Goal: Communication & Community: Answer question/provide support

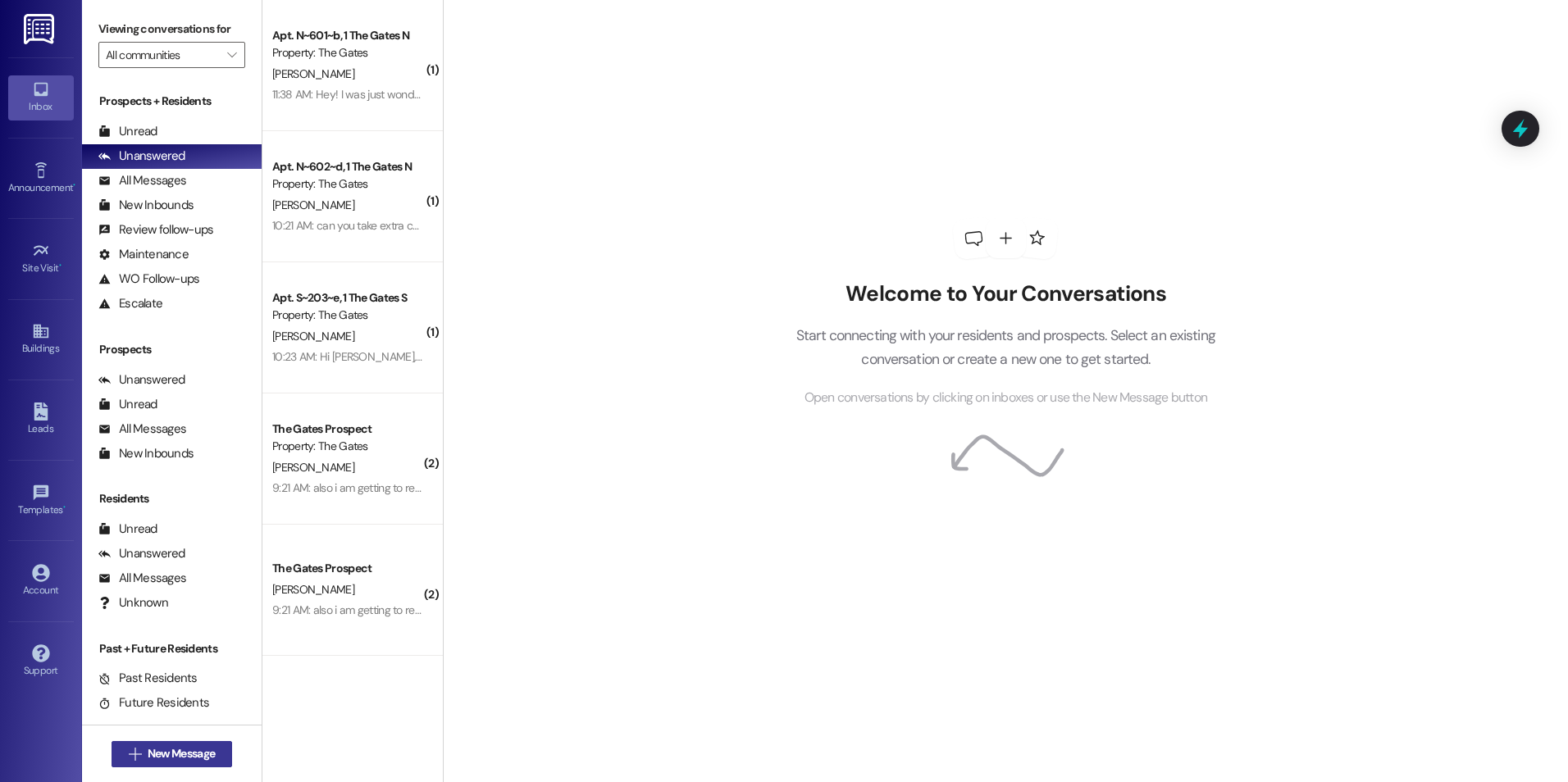
click at [201, 749] on span "New Message" at bounding box center [180, 753] width 67 height 17
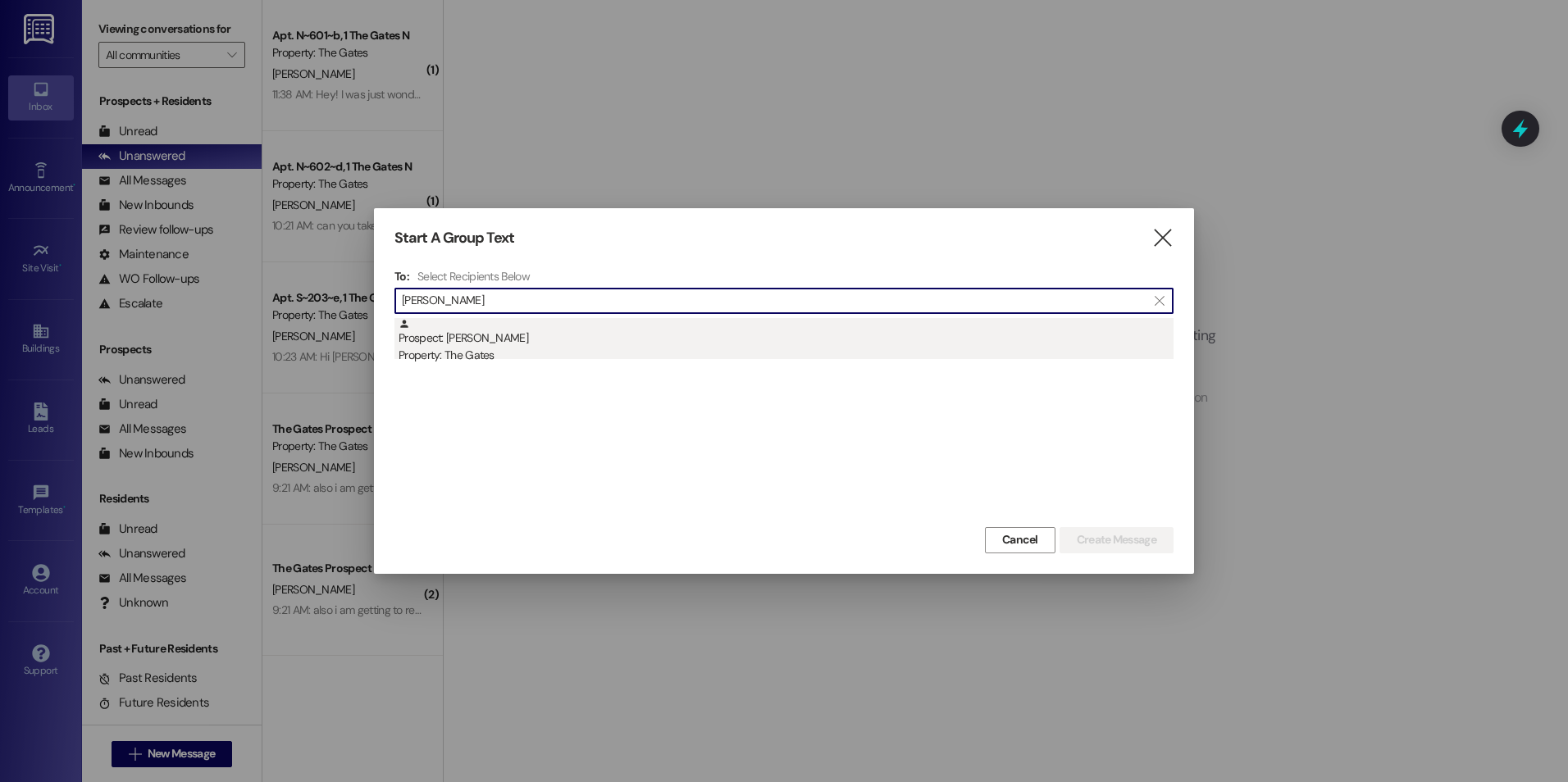
type input "[PERSON_NAME]"
click at [543, 350] on div "Property: The Gates" at bounding box center [786, 355] width 775 height 17
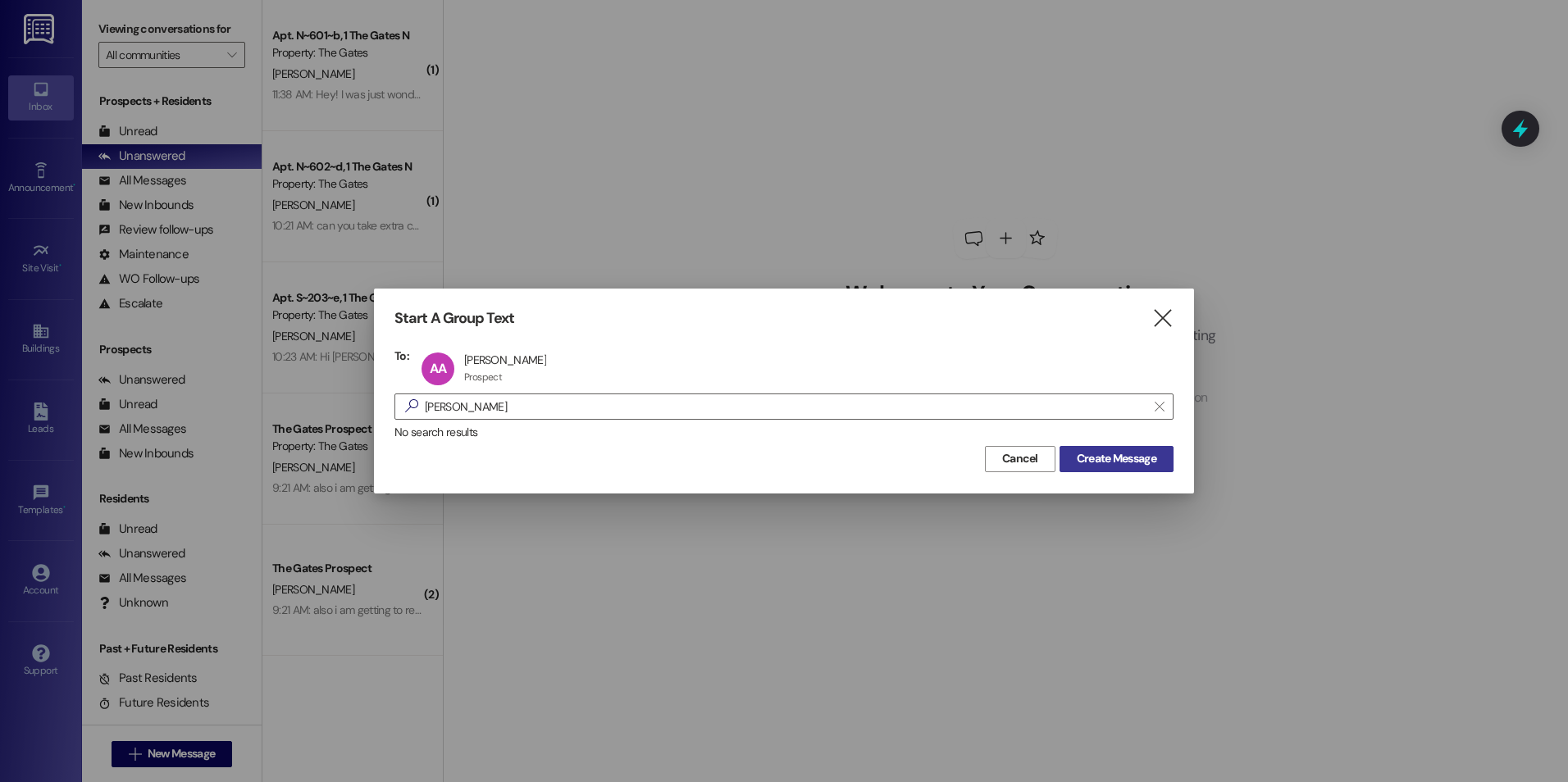
click at [1135, 458] on span "Create Message" at bounding box center [1117, 458] width 80 height 17
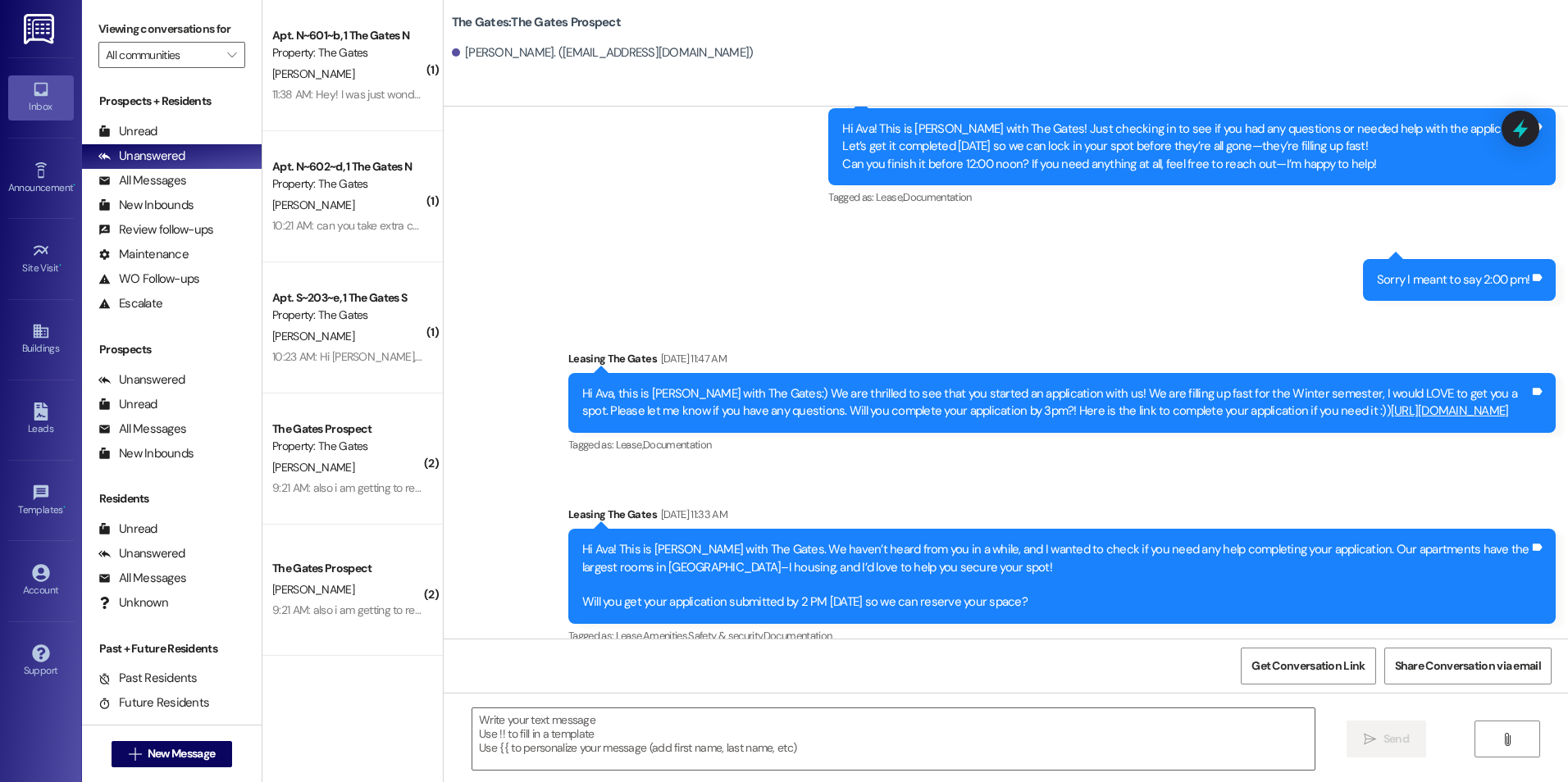
scroll to position [1820, 0]
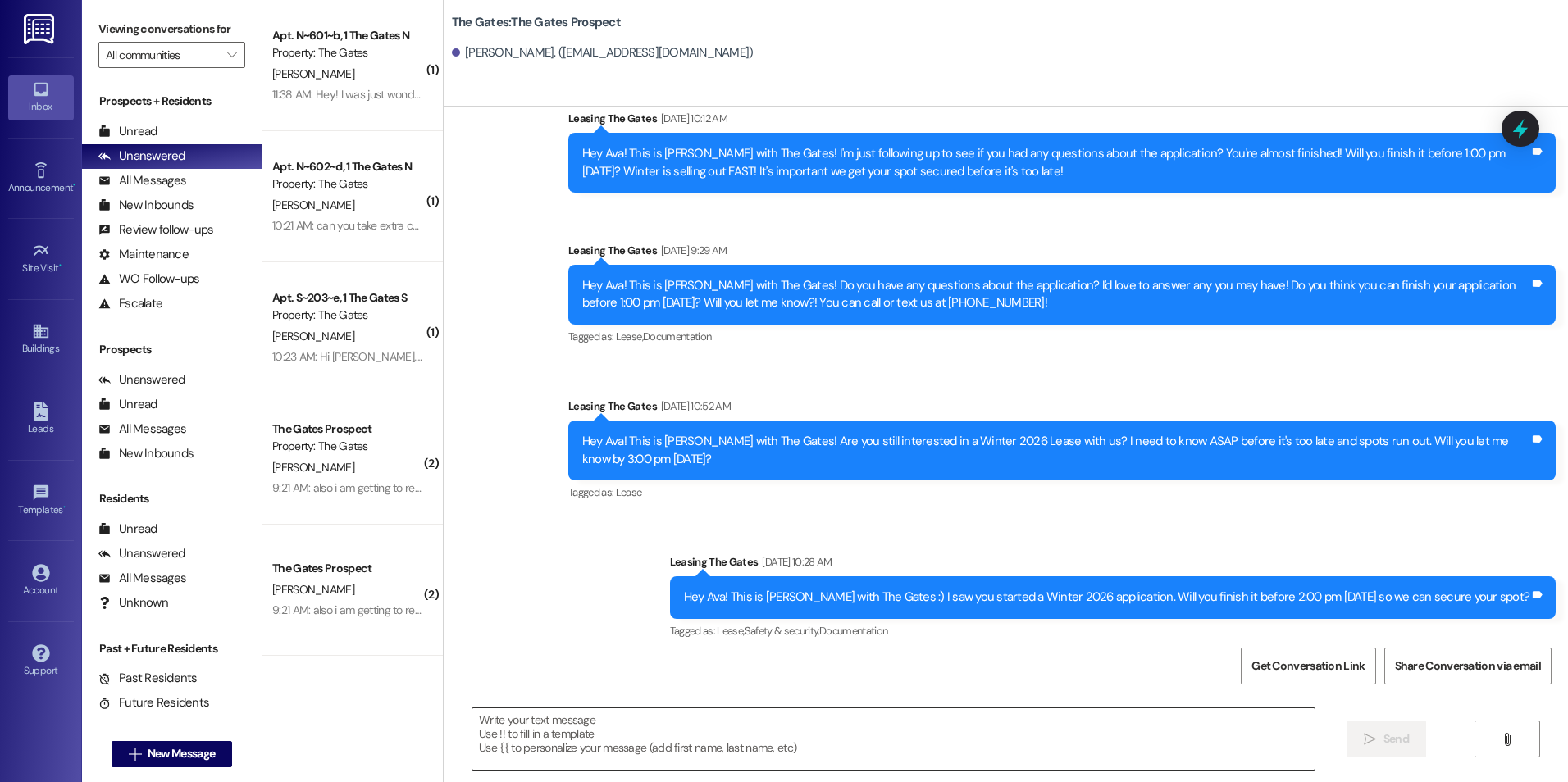
click at [822, 738] on textarea at bounding box center [893, 739] width 842 height 62
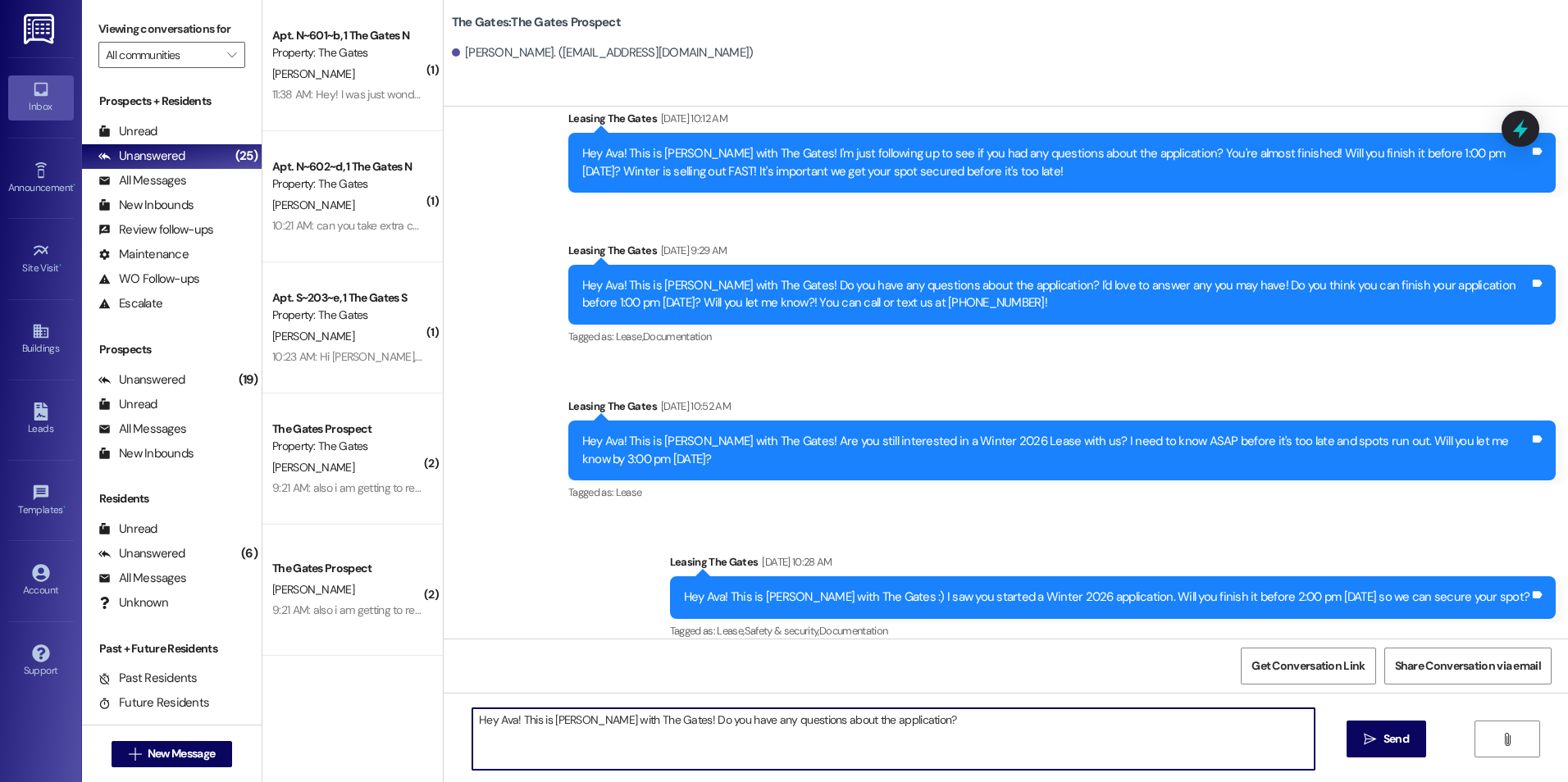
click at [971, 742] on textarea "Hey Ava! This is [PERSON_NAME] with The Gates! Do you have any questions about …" at bounding box center [893, 739] width 842 height 62
type textarea "Hey Ava! This is [PERSON_NAME] with The Gates! Do you have any questions about …"
click at [1384, 740] on span "Send" at bounding box center [1397, 738] width 26 height 17
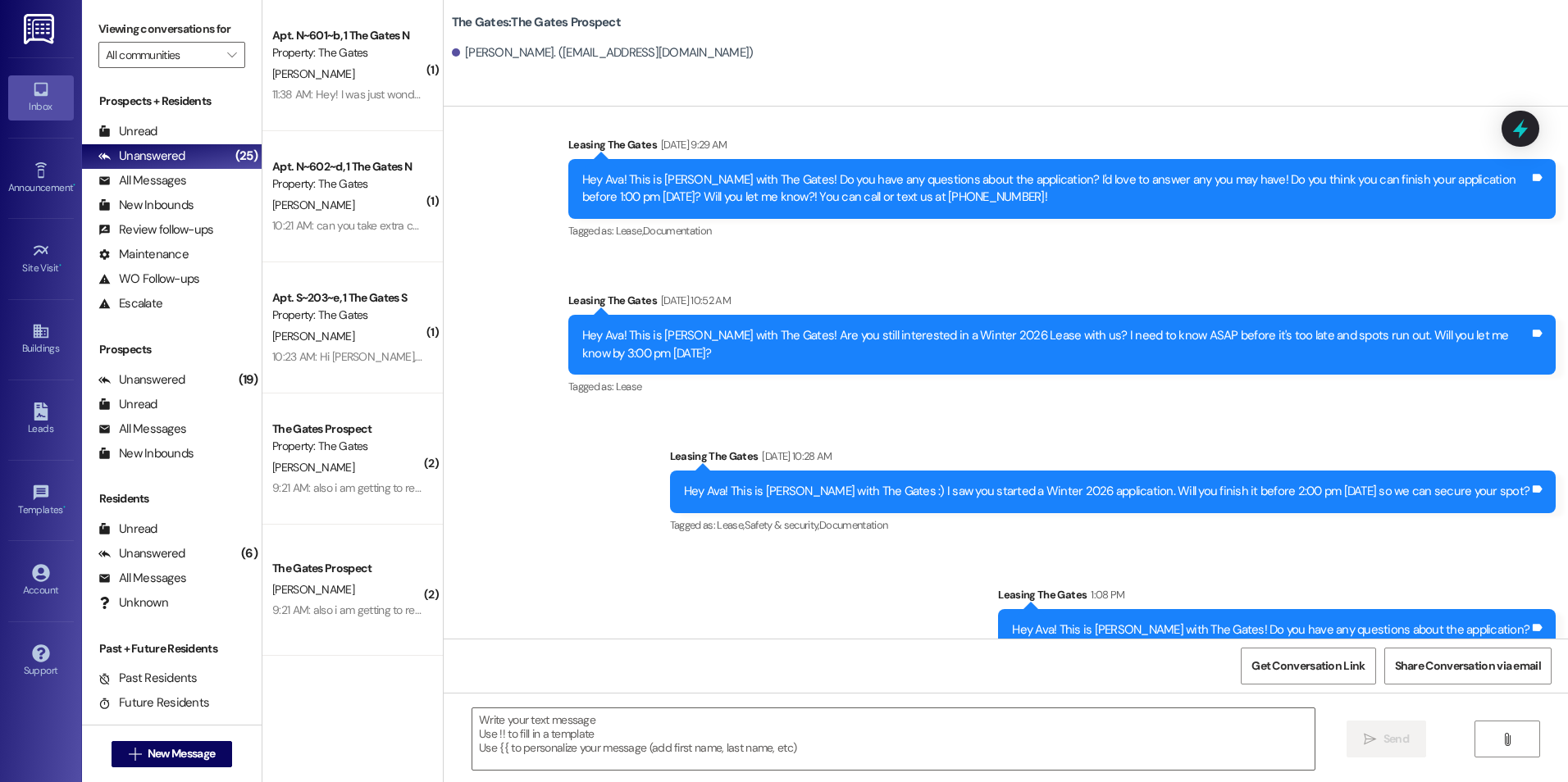
scroll to position [1935, 0]
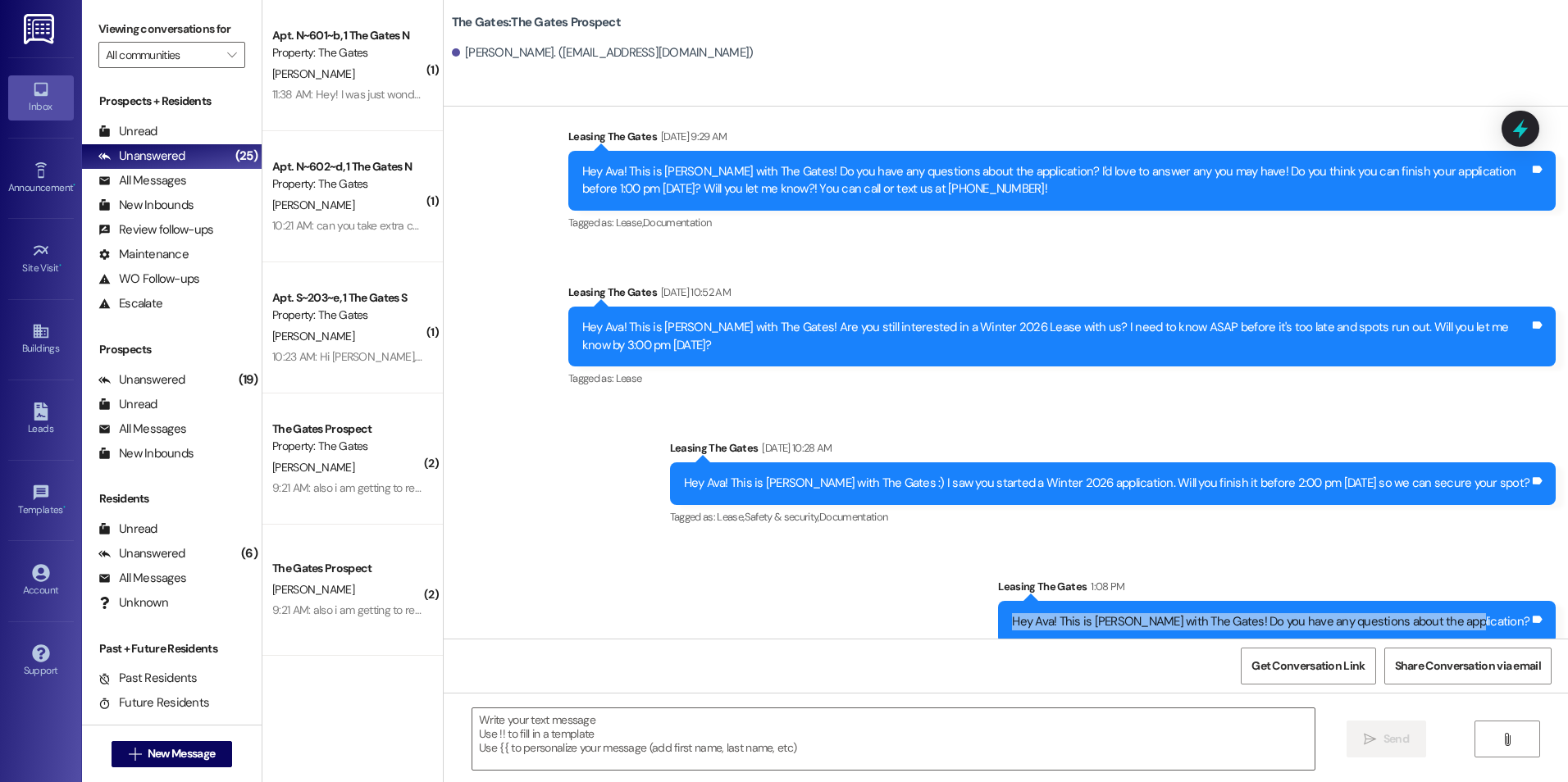
drag, startPoint x: 1080, startPoint y: 605, endPoint x: 1521, endPoint y: 619, distance: 441.2
click at [1521, 619] on div "Hey Ava! This is [PERSON_NAME] with The Gates! Do you have any questions about …" at bounding box center [1277, 622] width 558 height 42
drag, startPoint x: 1521, startPoint y: 619, endPoint x: 1484, endPoint y: 601, distance: 41.1
copy div "Hey Ava! This is [PERSON_NAME] with The Gates! Do you have any questions about …"
click at [206, 744] on button " New Message" at bounding box center [172, 754] width 122 height 26
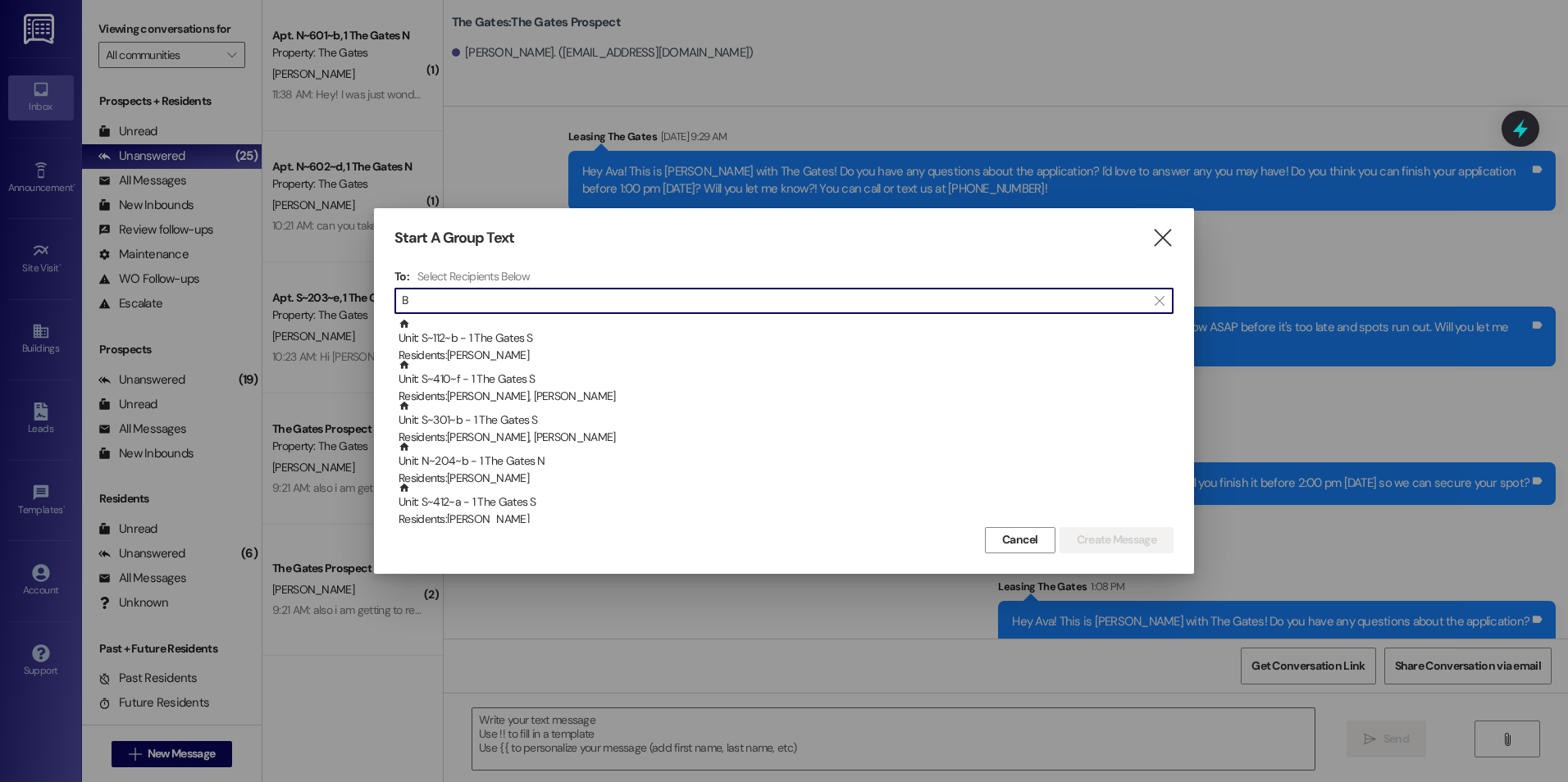
click at [643, 290] on input "B" at bounding box center [773, 301] width 744 height 23
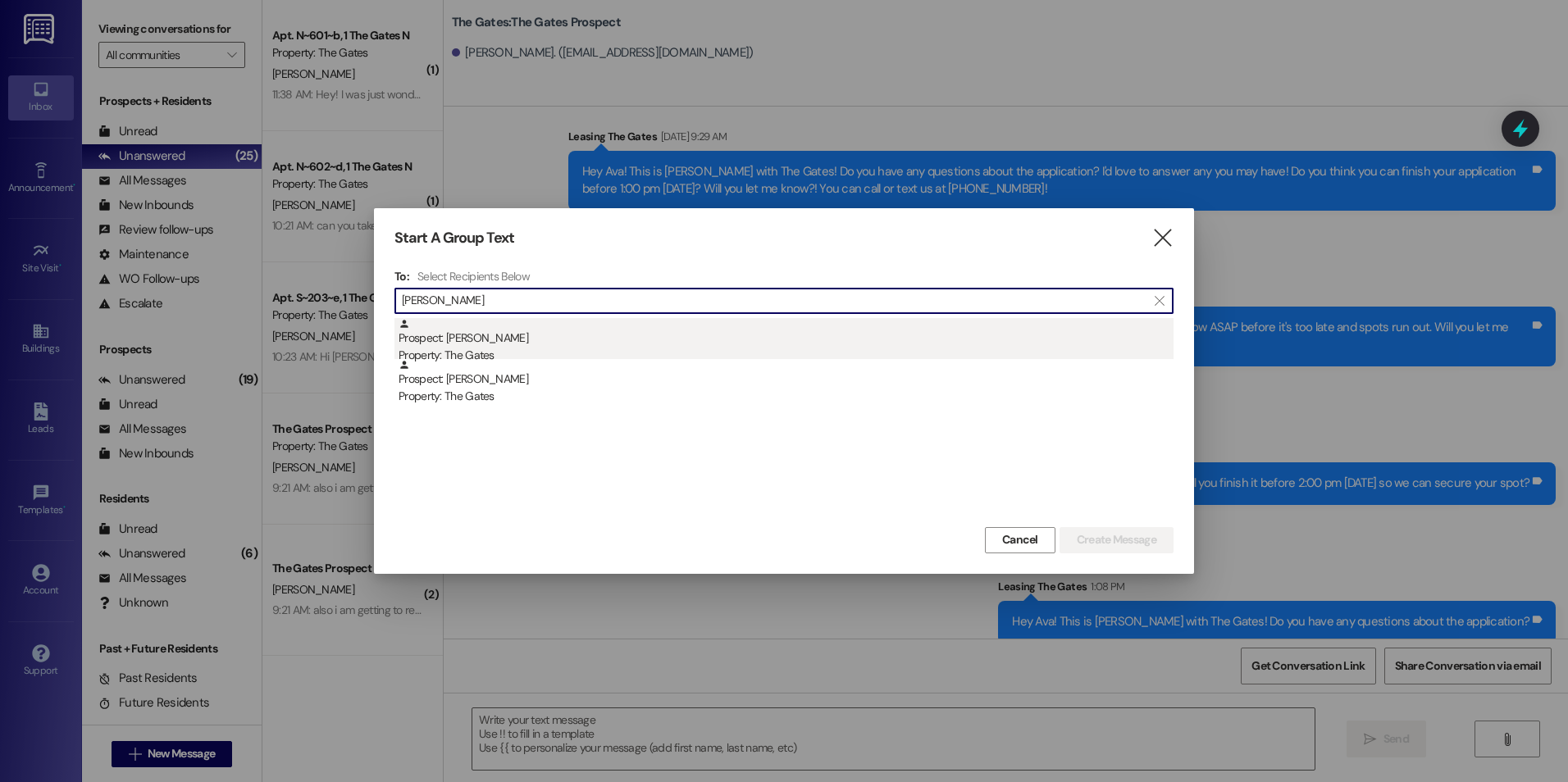
type input "[PERSON_NAME]"
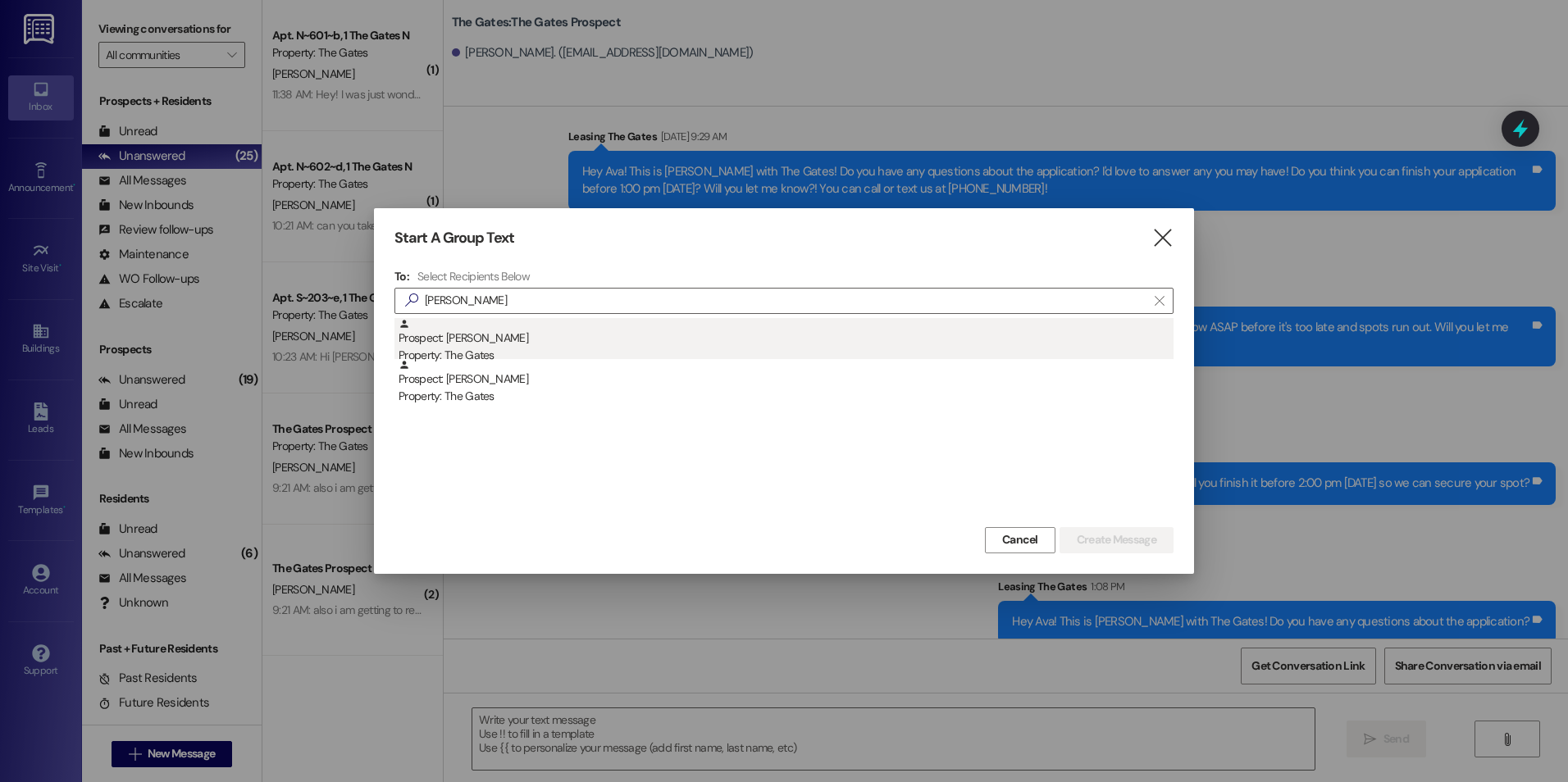
click at [629, 335] on div "Prospect: [PERSON_NAME] Property: The Gates" at bounding box center [786, 341] width 775 height 47
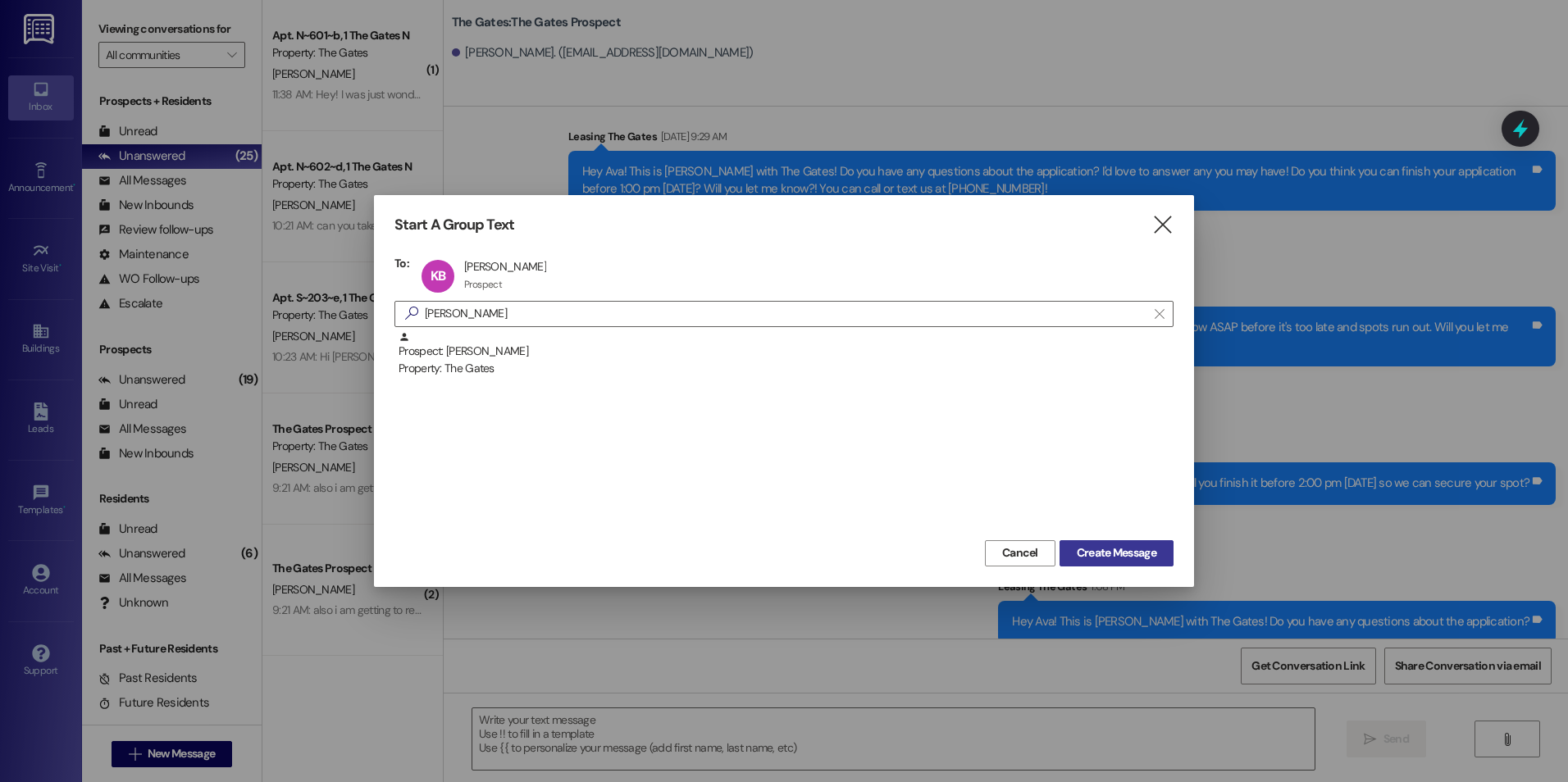
click at [1129, 548] on span "Create Message" at bounding box center [1117, 553] width 80 height 17
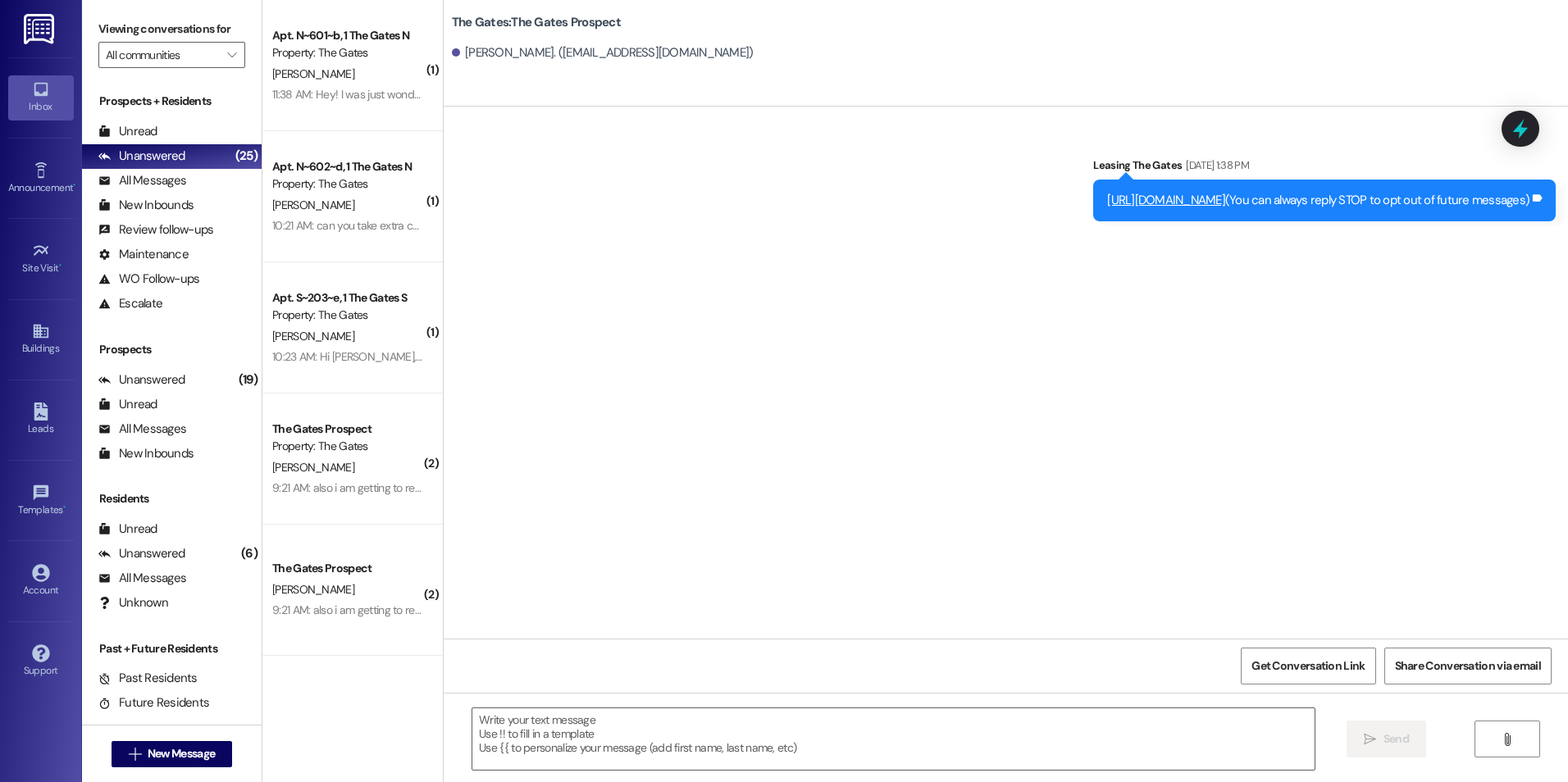
scroll to position [0, 0]
click at [188, 754] on span "New Message" at bounding box center [180, 753] width 67 height 17
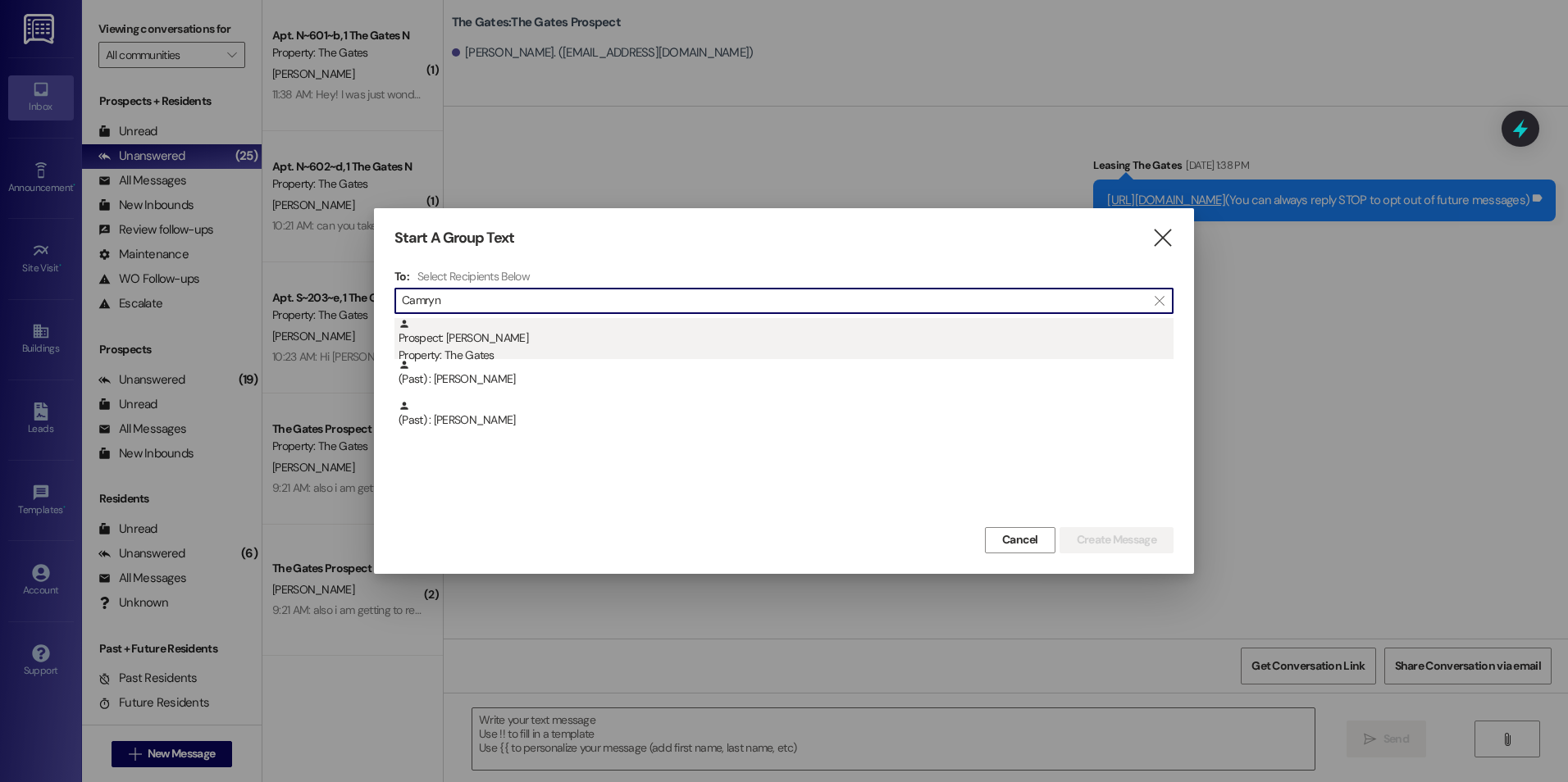
type input "Camryn"
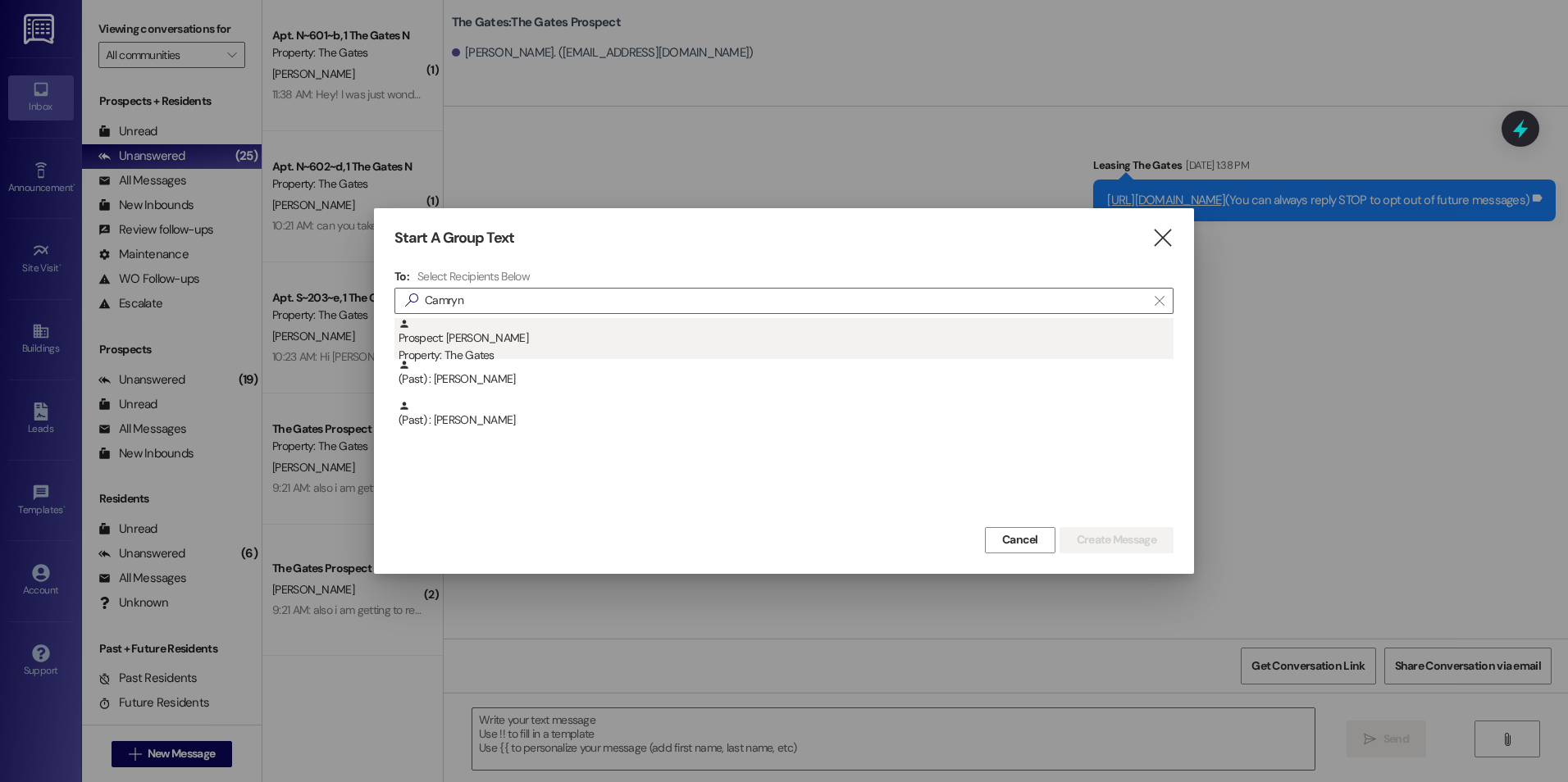
click at [549, 337] on div "Prospect: [PERSON_NAME] Property: The Gates" at bounding box center [786, 341] width 775 height 47
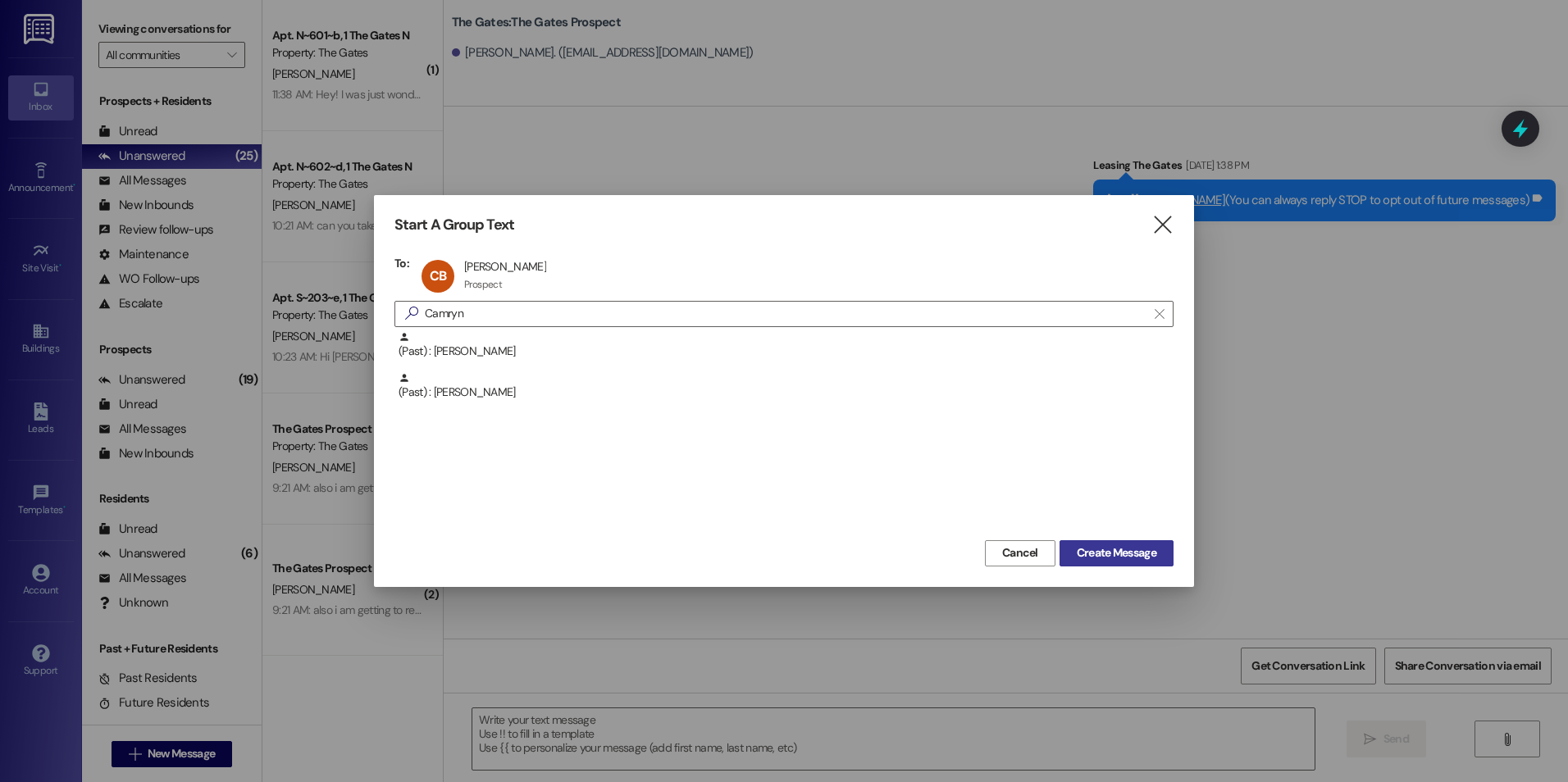
click at [1125, 559] on span "Create Message" at bounding box center [1117, 553] width 80 height 17
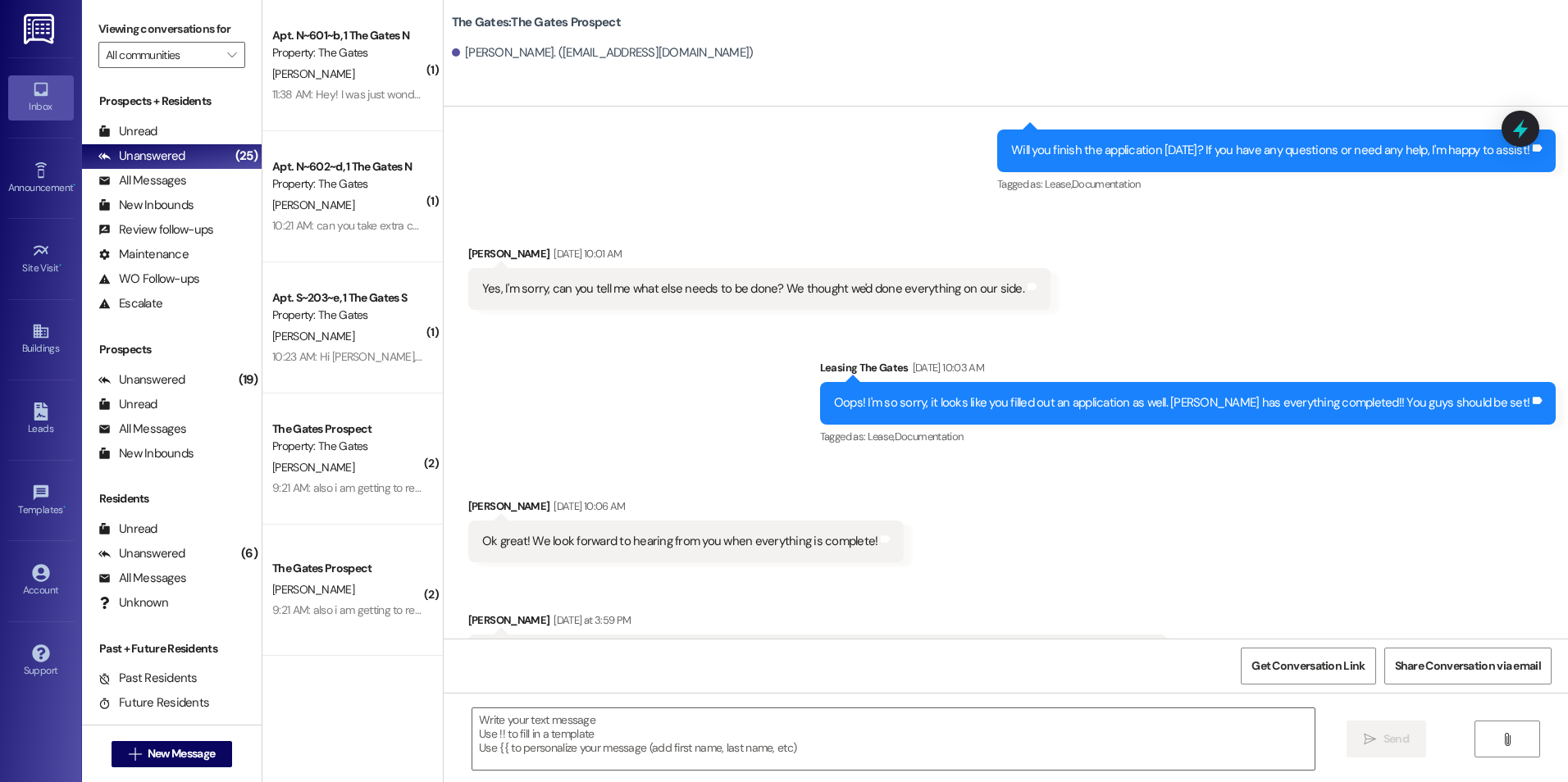
scroll to position [3625, 0]
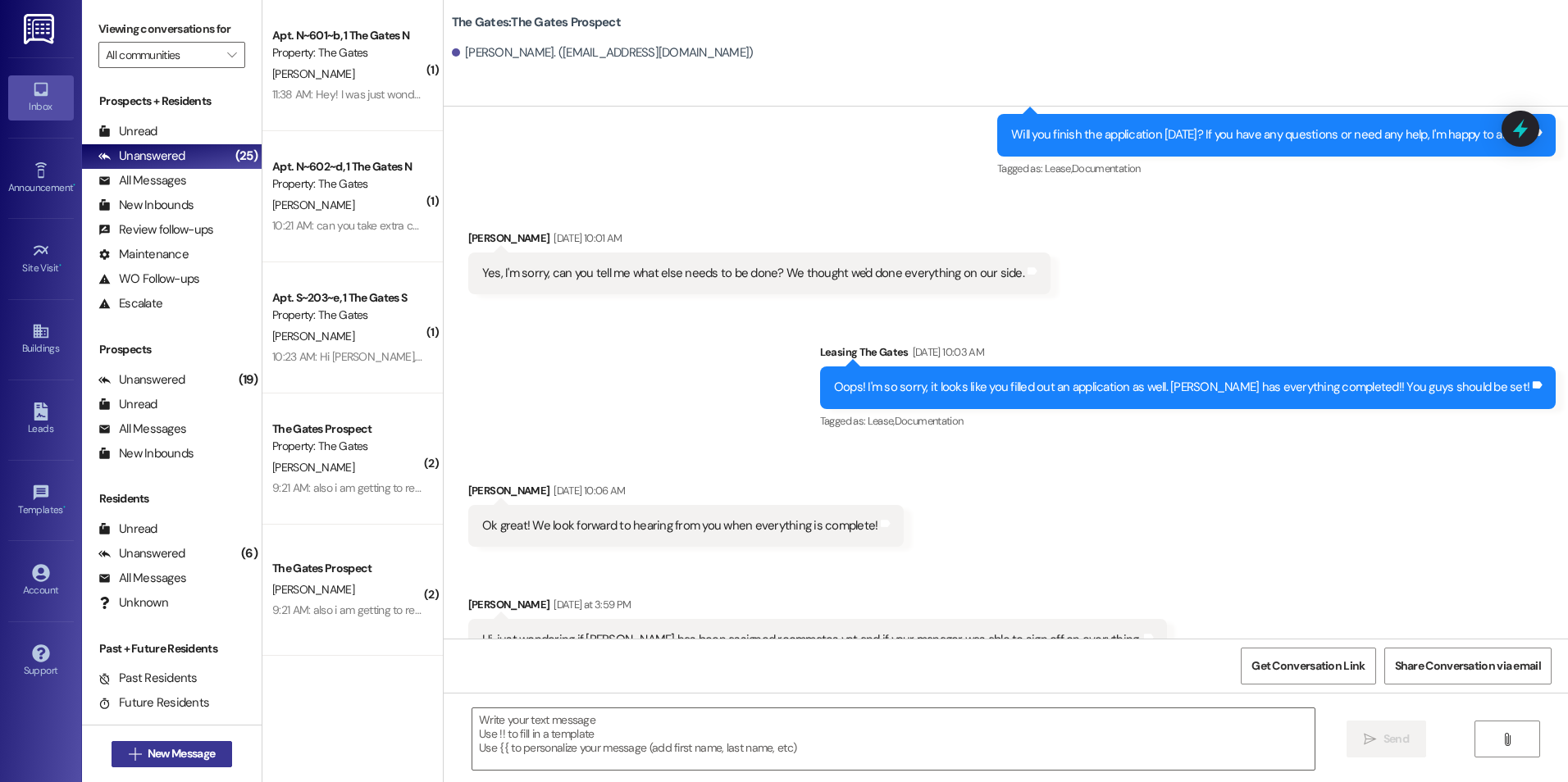
click at [174, 749] on span "New Message" at bounding box center [180, 753] width 67 height 17
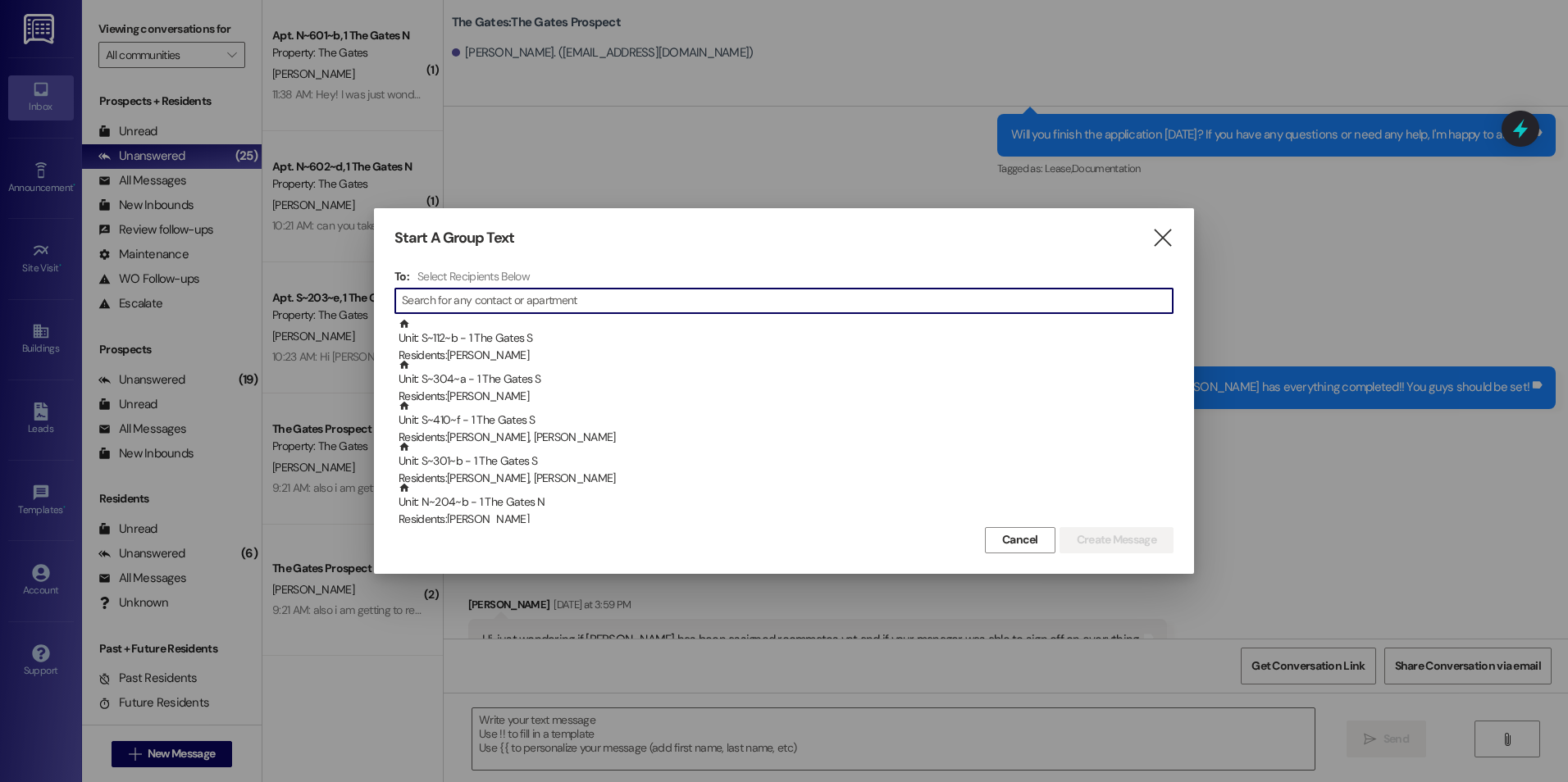
click at [455, 294] on input at bounding box center [787, 301] width 771 height 23
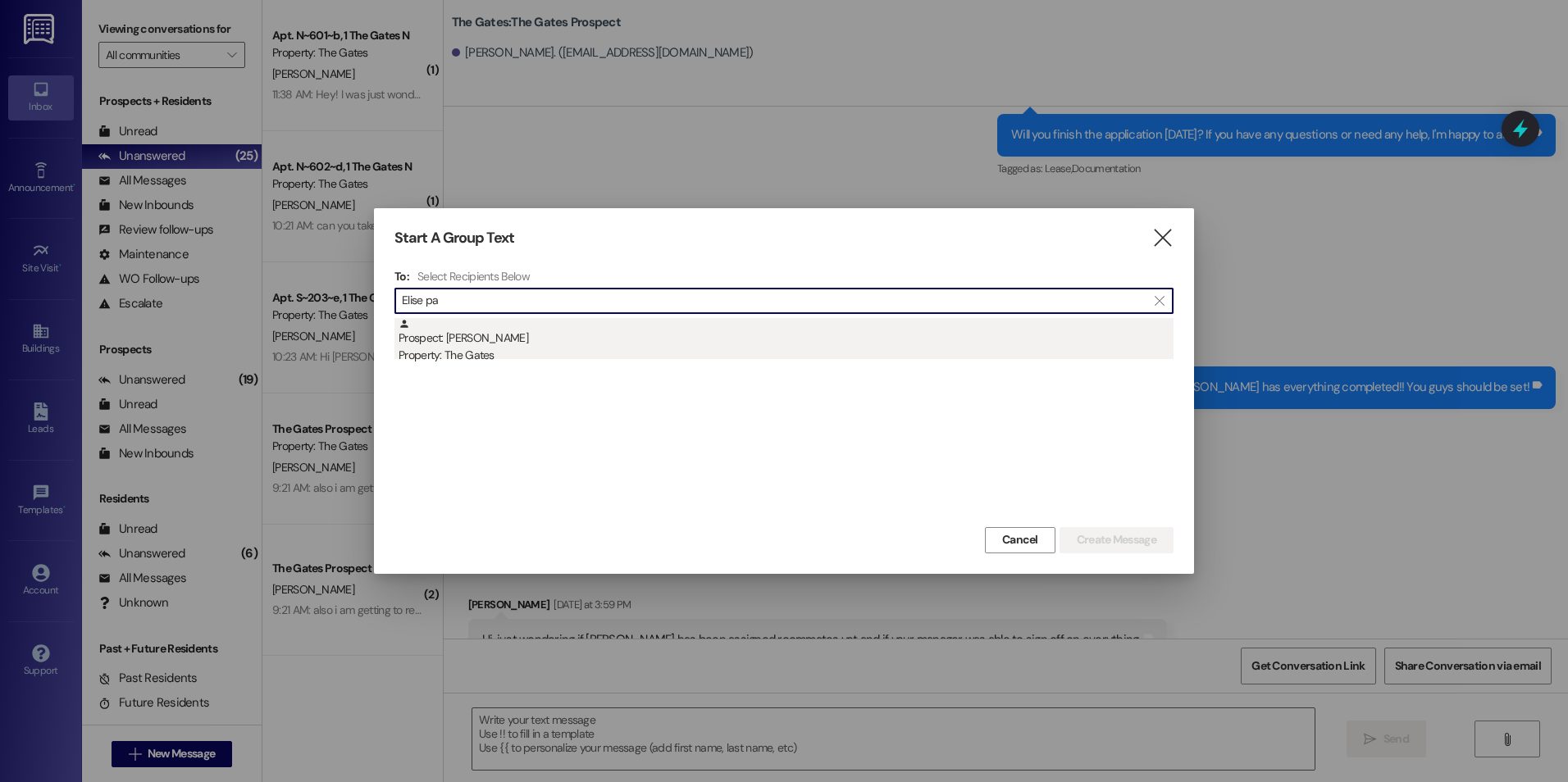
type input "Elise pa"
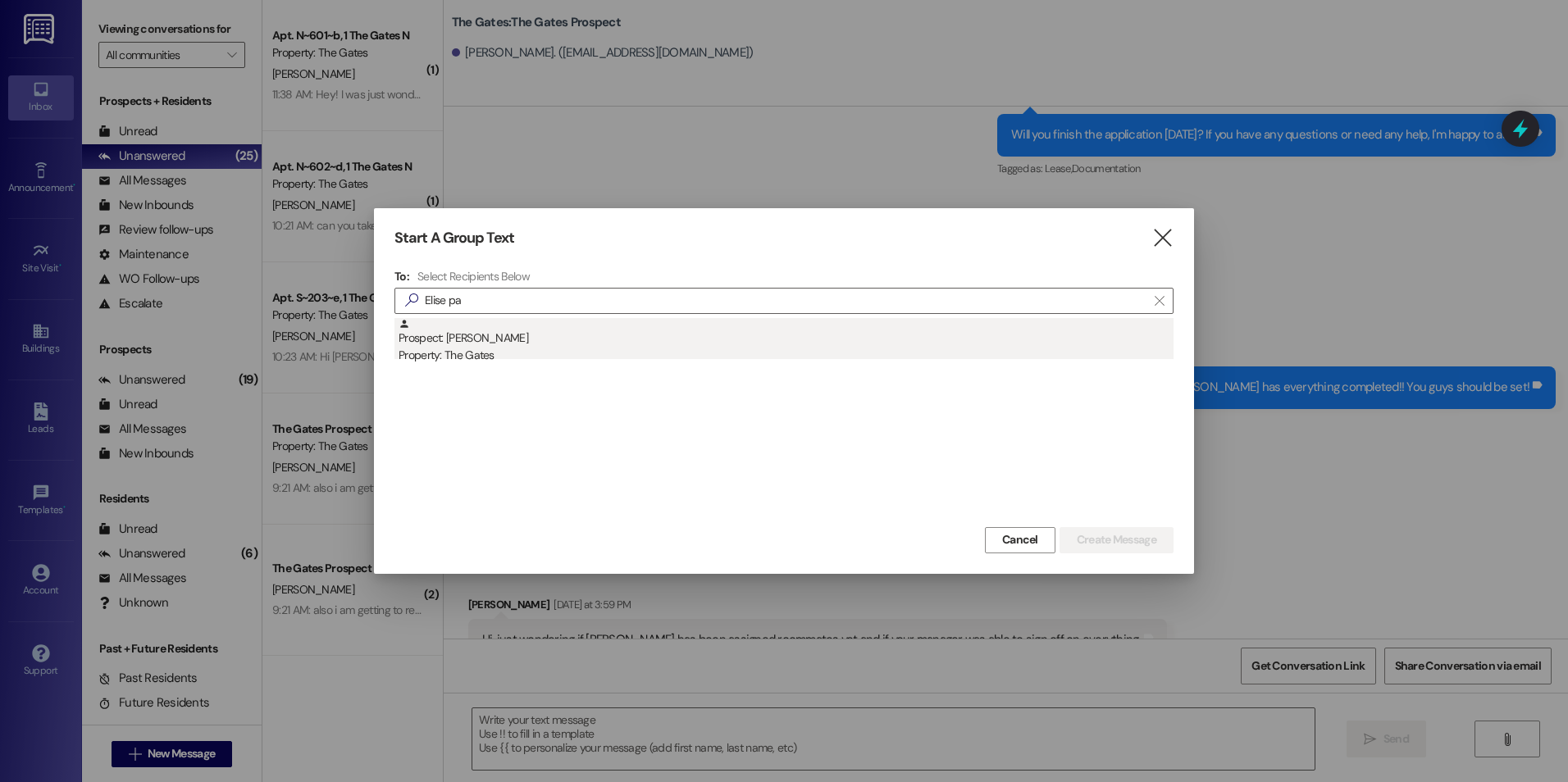
click at [470, 346] on div "Prospect: [PERSON_NAME] Property: The Gates" at bounding box center [786, 341] width 775 height 47
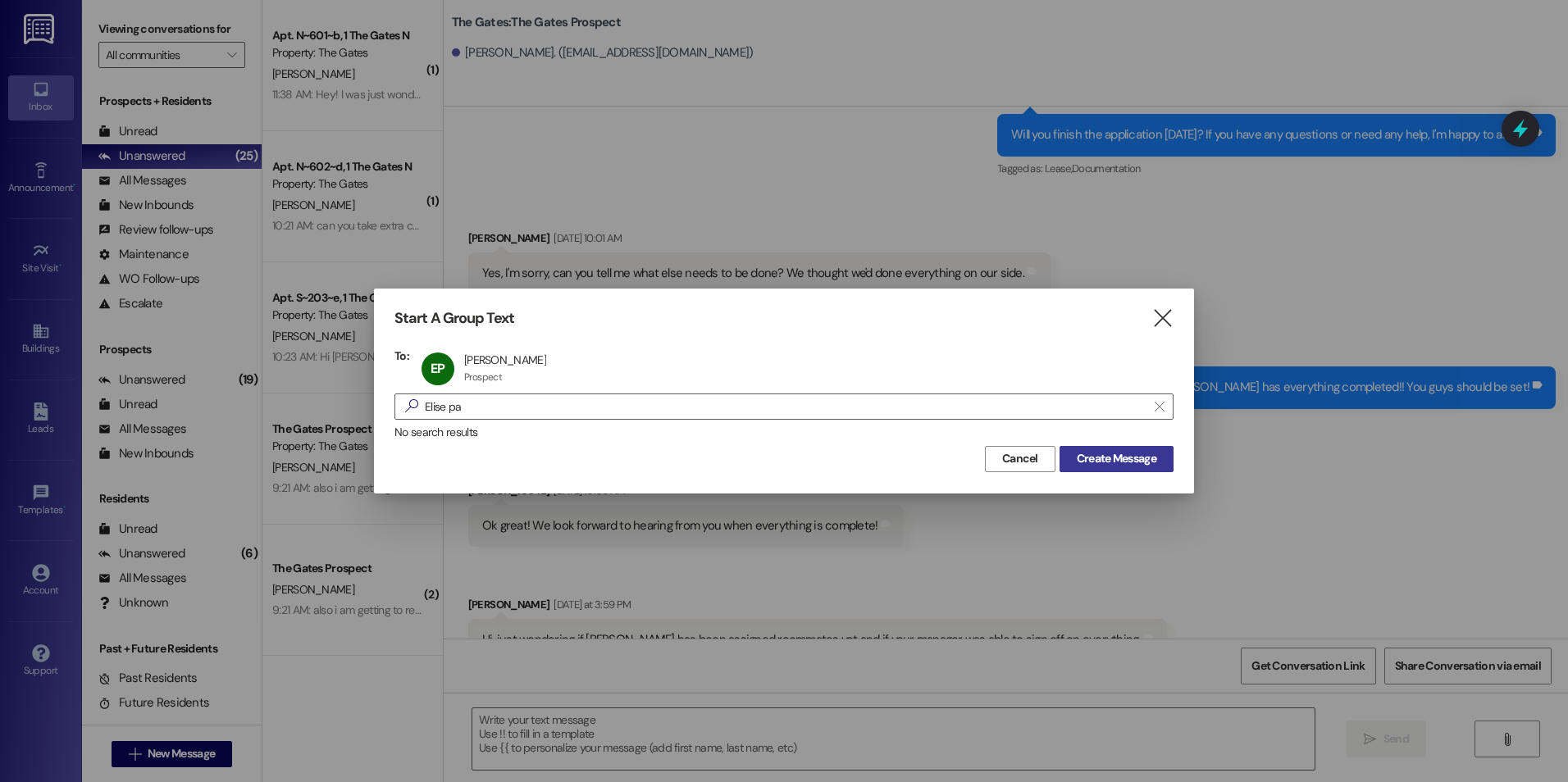
click at [1132, 452] on span "Create Message" at bounding box center [1117, 458] width 80 height 17
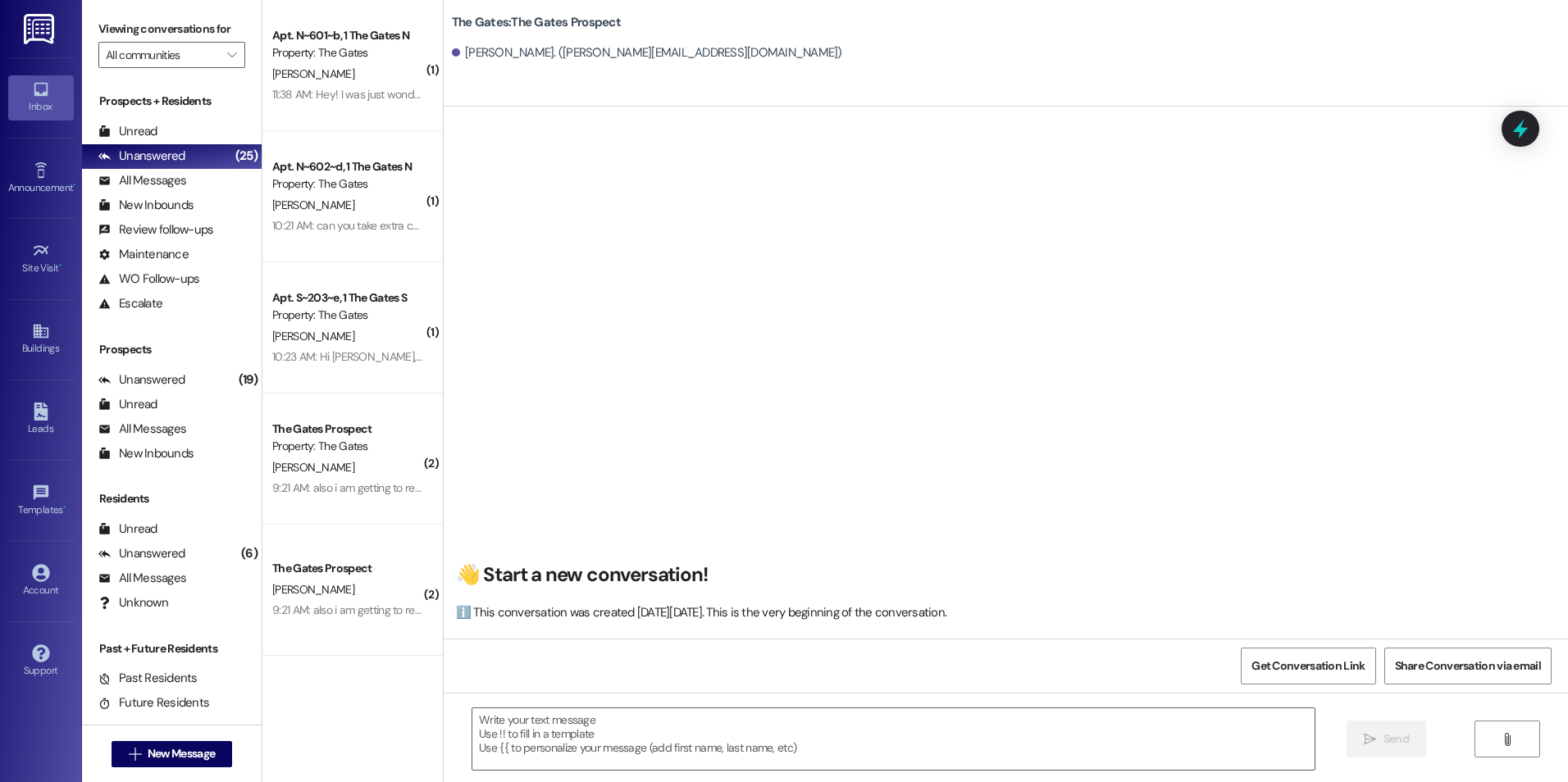
scroll to position [0, 0]
click at [359, 119] on div "Apt. N~601~b, 1 The Gates N Property: The Gates [PERSON_NAME] 11:38 AM: Hey! I …" at bounding box center [352, 66] width 180 height 131
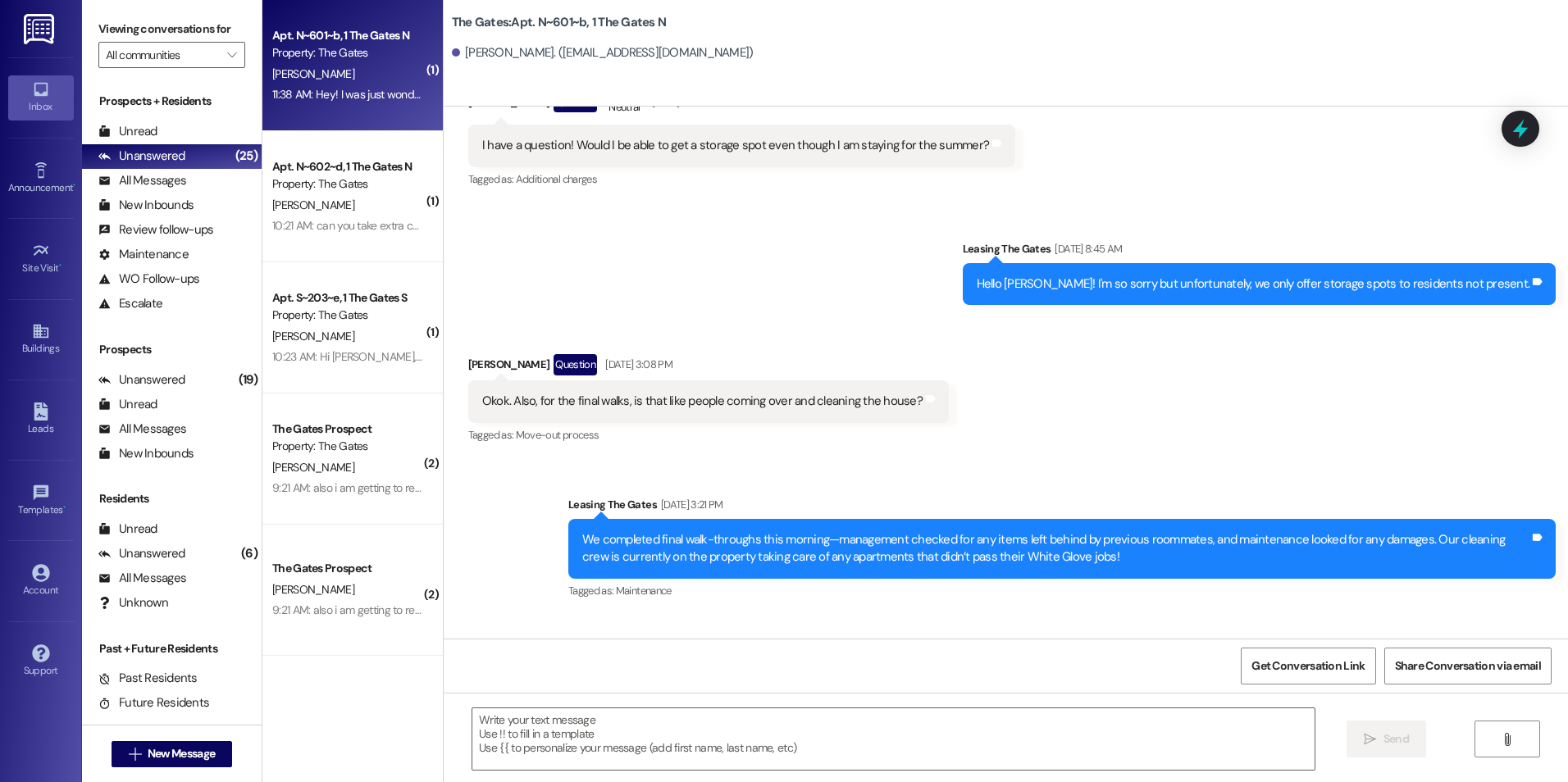
scroll to position [18909, 0]
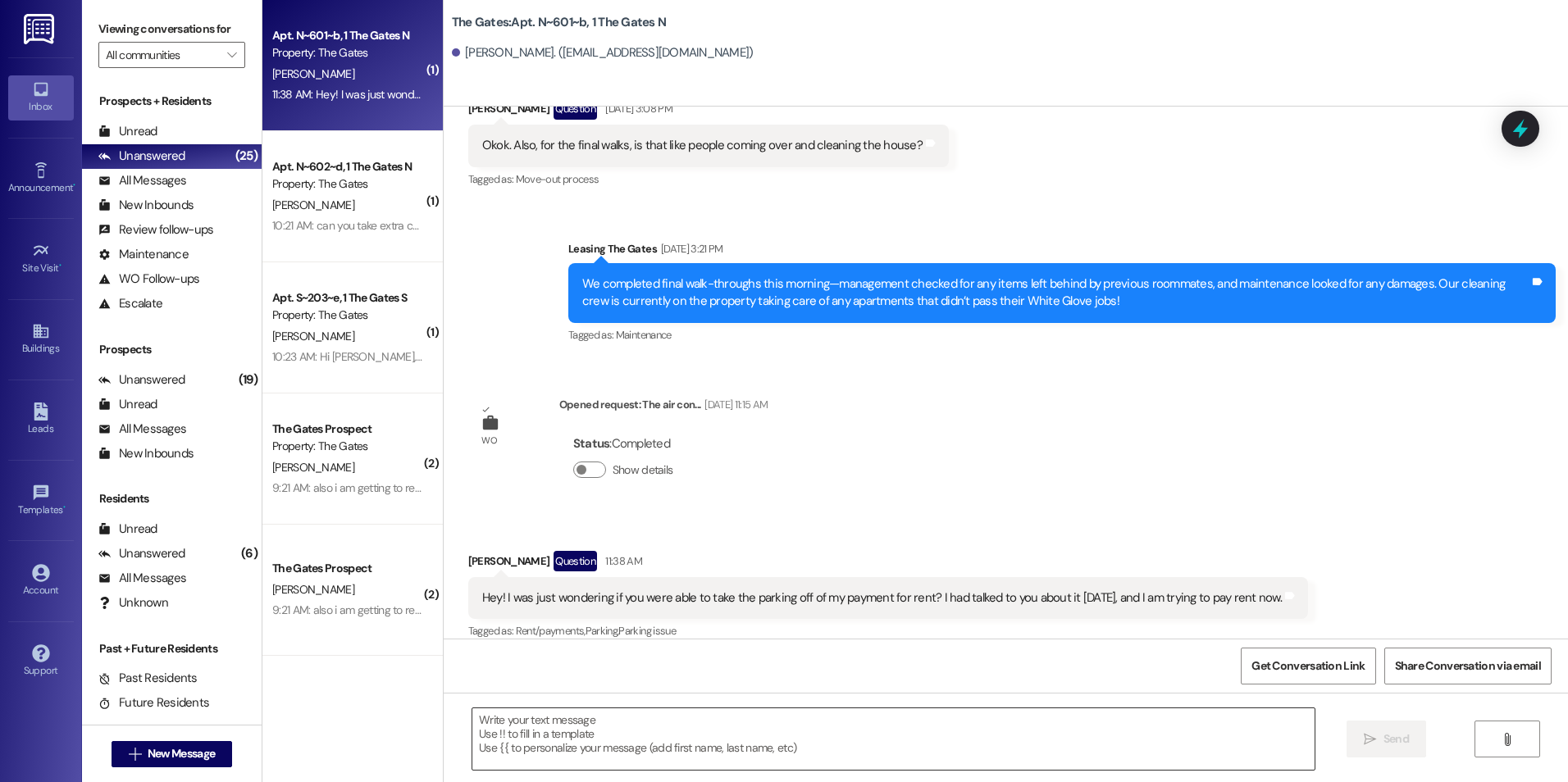
click at [631, 718] on textarea at bounding box center [893, 739] width 842 height 62
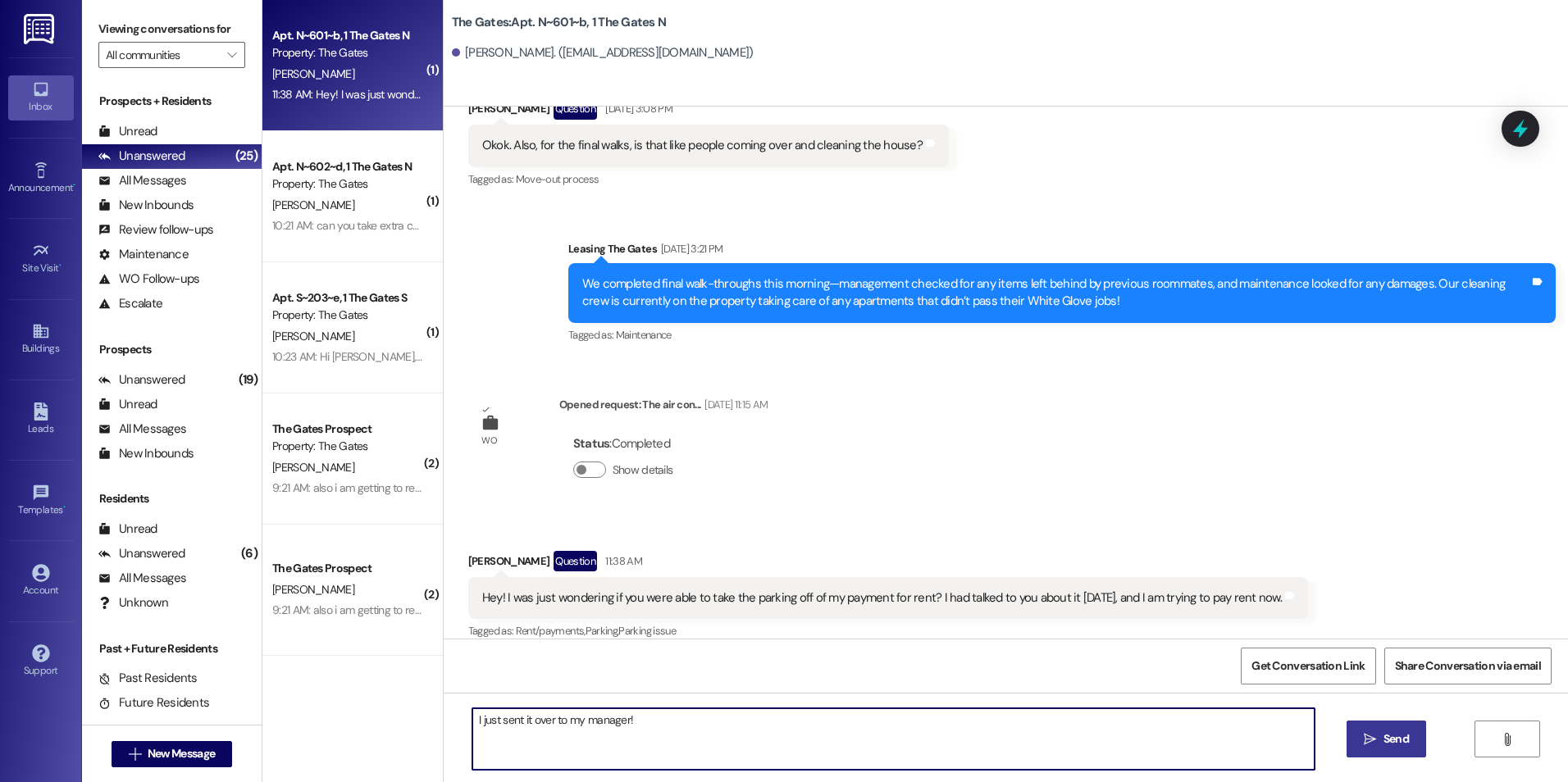
type textarea "I just sent it over to my manager!"
click at [1407, 747] on span "Send" at bounding box center [1397, 738] width 26 height 17
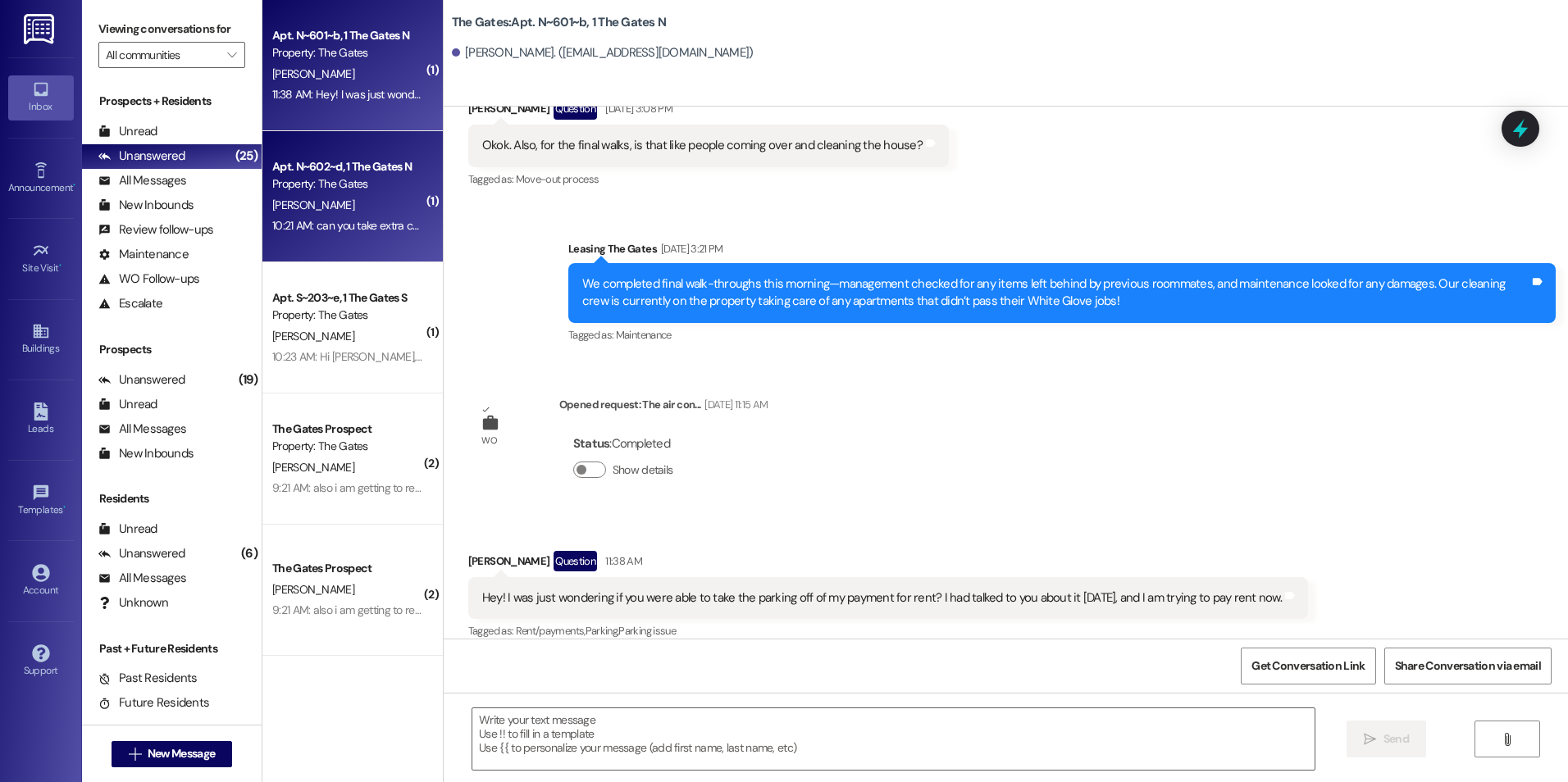
scroll to position [18909, 0]
click at [349, 166] on div "Apt. N~602~d, 1 The Gates N" at bounding box center [348, 166] width 151 height 17
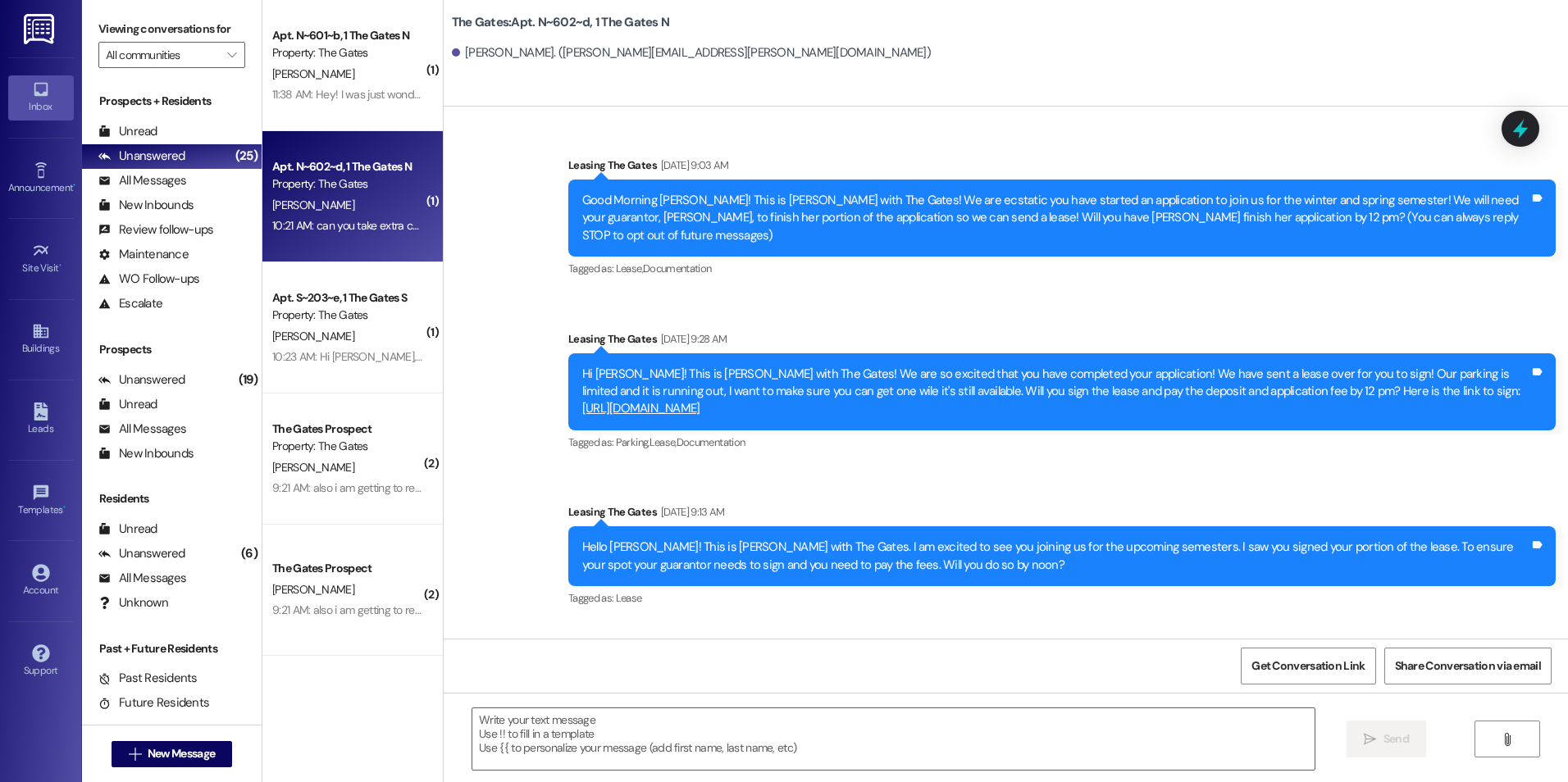
scroll to position [46385, 0]
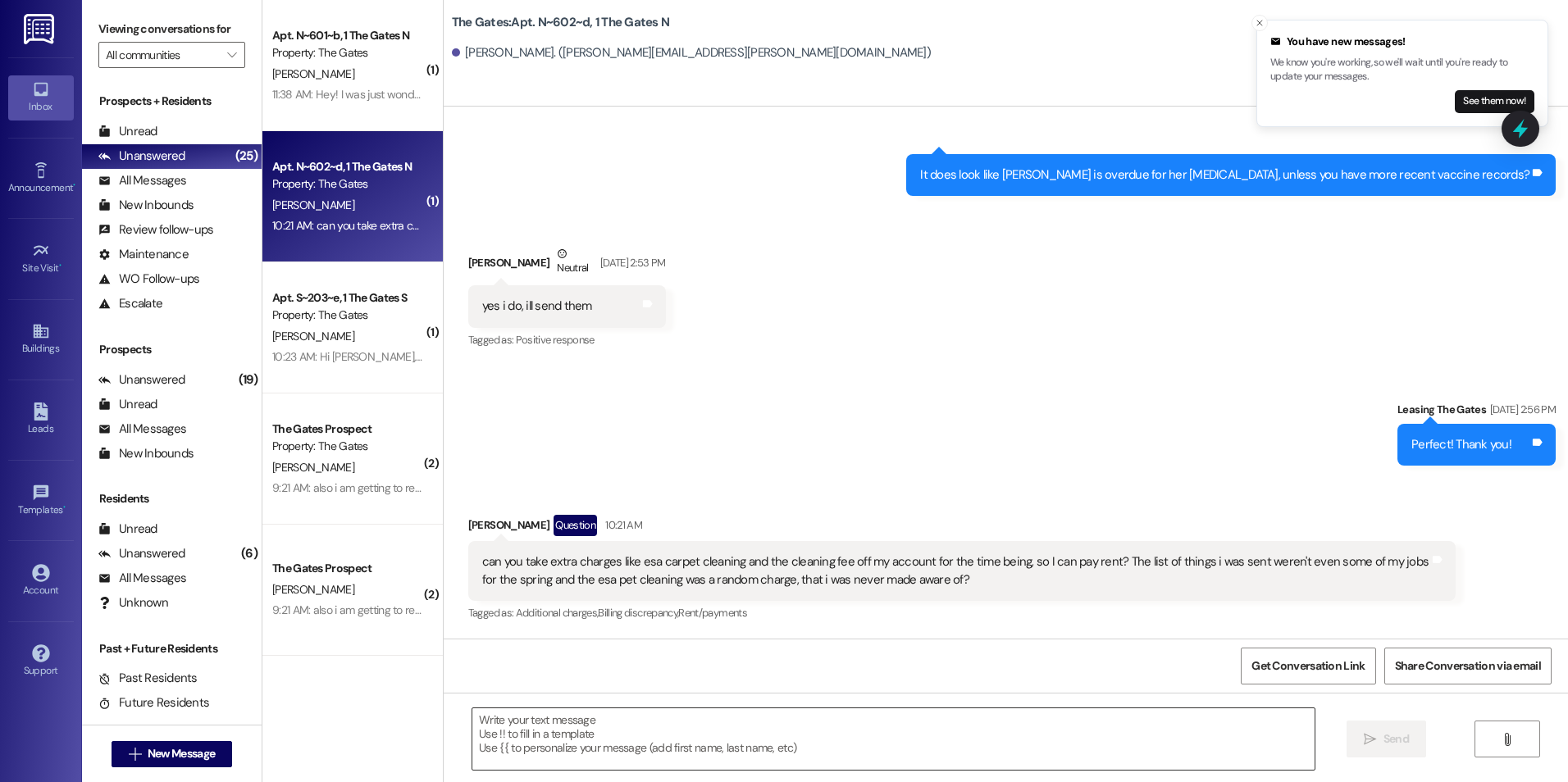
click at [749, 735] on textarea at bounding box center [893, 739] width 842 height 62
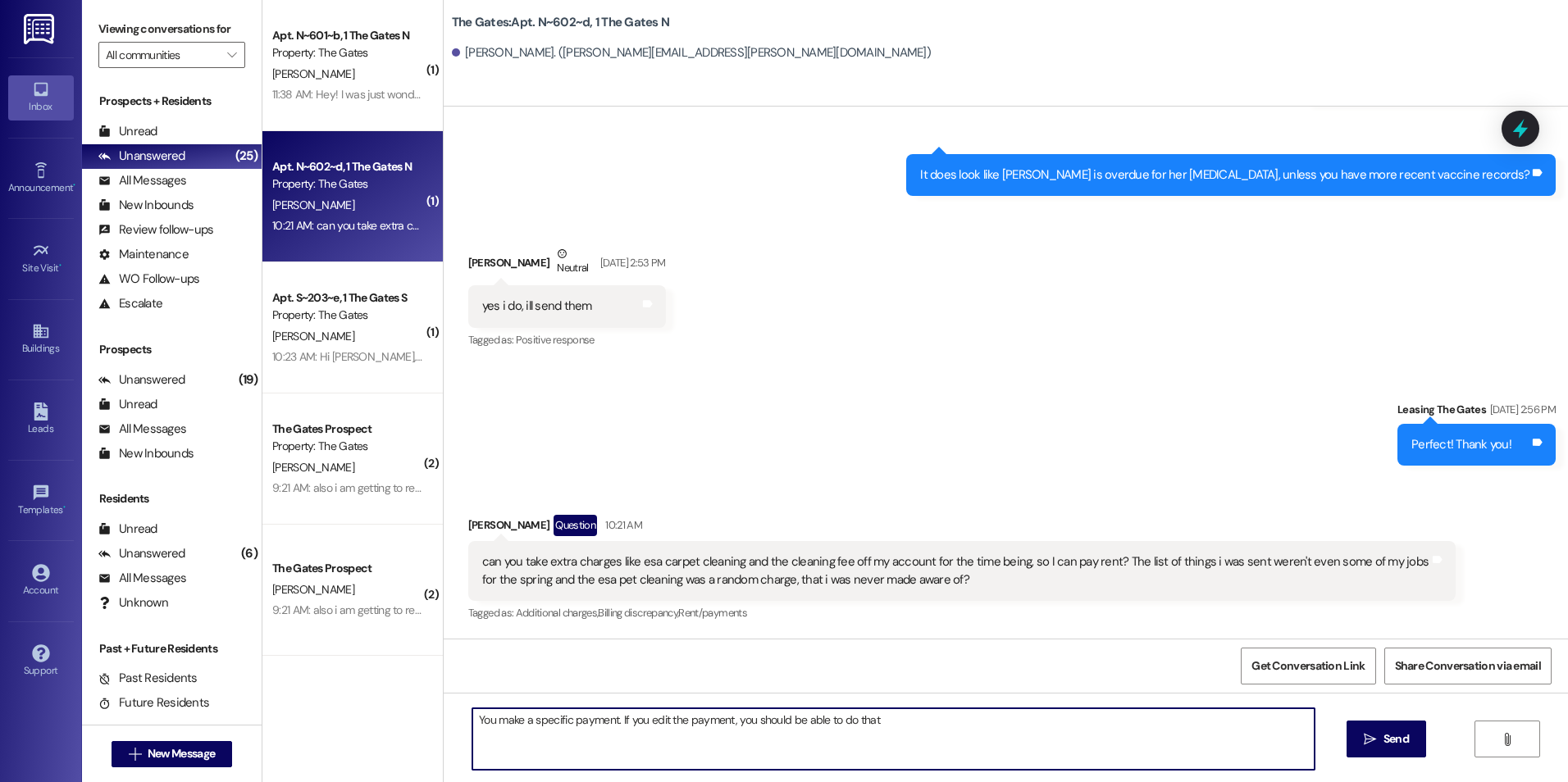
click at [905, 716] on textarea "You make a specific payment. If you edit the payment, you should be able to do …" at bounding box center [893, 739] width 842 height 62
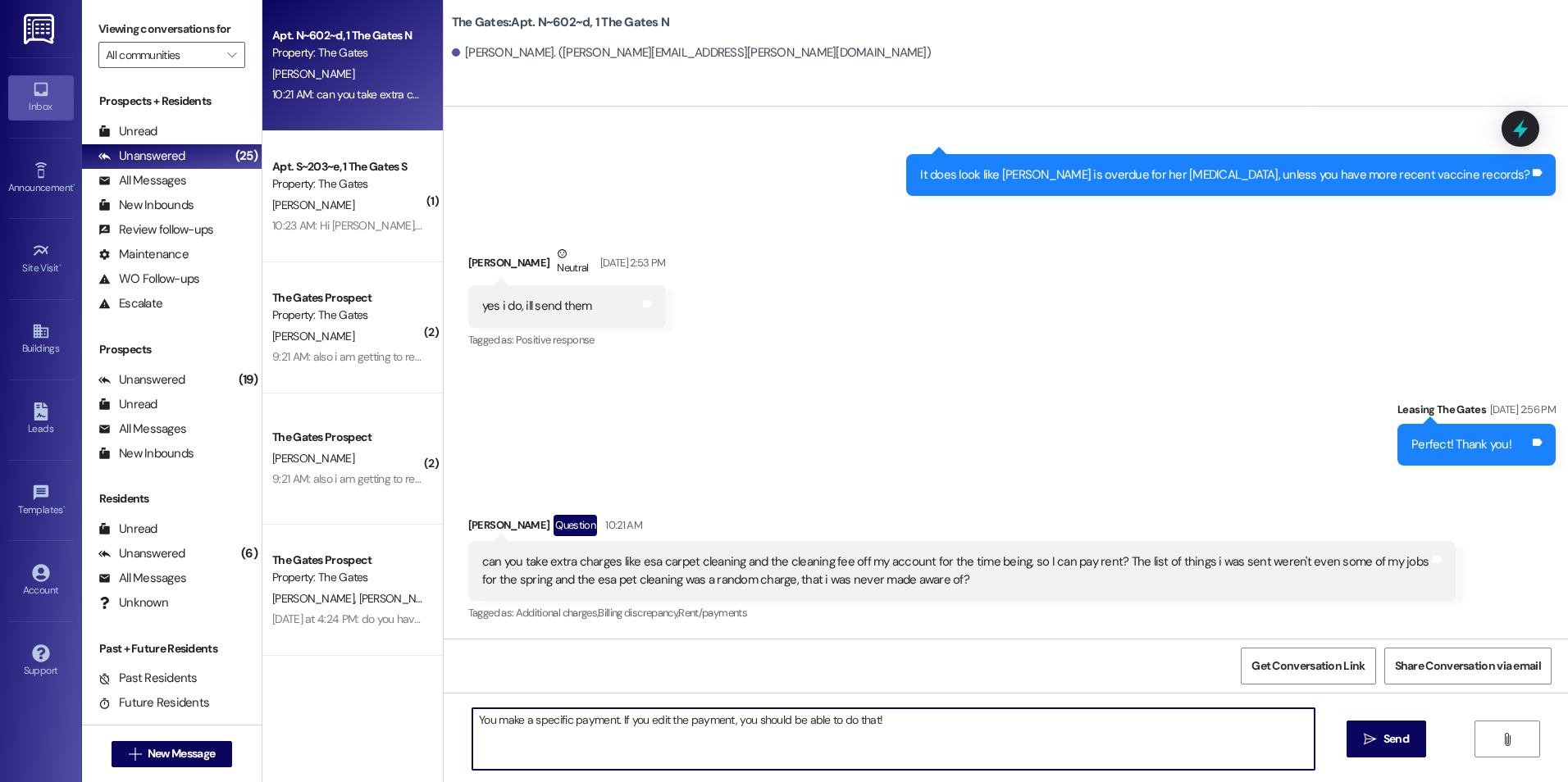
click at [472, 721] on textarea "You make a specific payment. If you edit the payment, you should be able to do …" at bounding box center [893, 739] width 842 height 62
click at [711, 725] on textarea "Unfortunately, we cannot remove any charges. You make a specific payment. If yo…" at bounding box center [893, 739] width 842 height 62
click at [1141, 716] on textarea "Unfortunately, we cannot remove any charges. You can make a specific payment. I…" at bounding box center [893, 739] width 842 height 62
type textarea "Unfortunately, we cannot remove any charges. You can make a specific payment. I…"
click at [1415, 749] on button " Send" at bounding box center [1387, 739] width 80 height 37
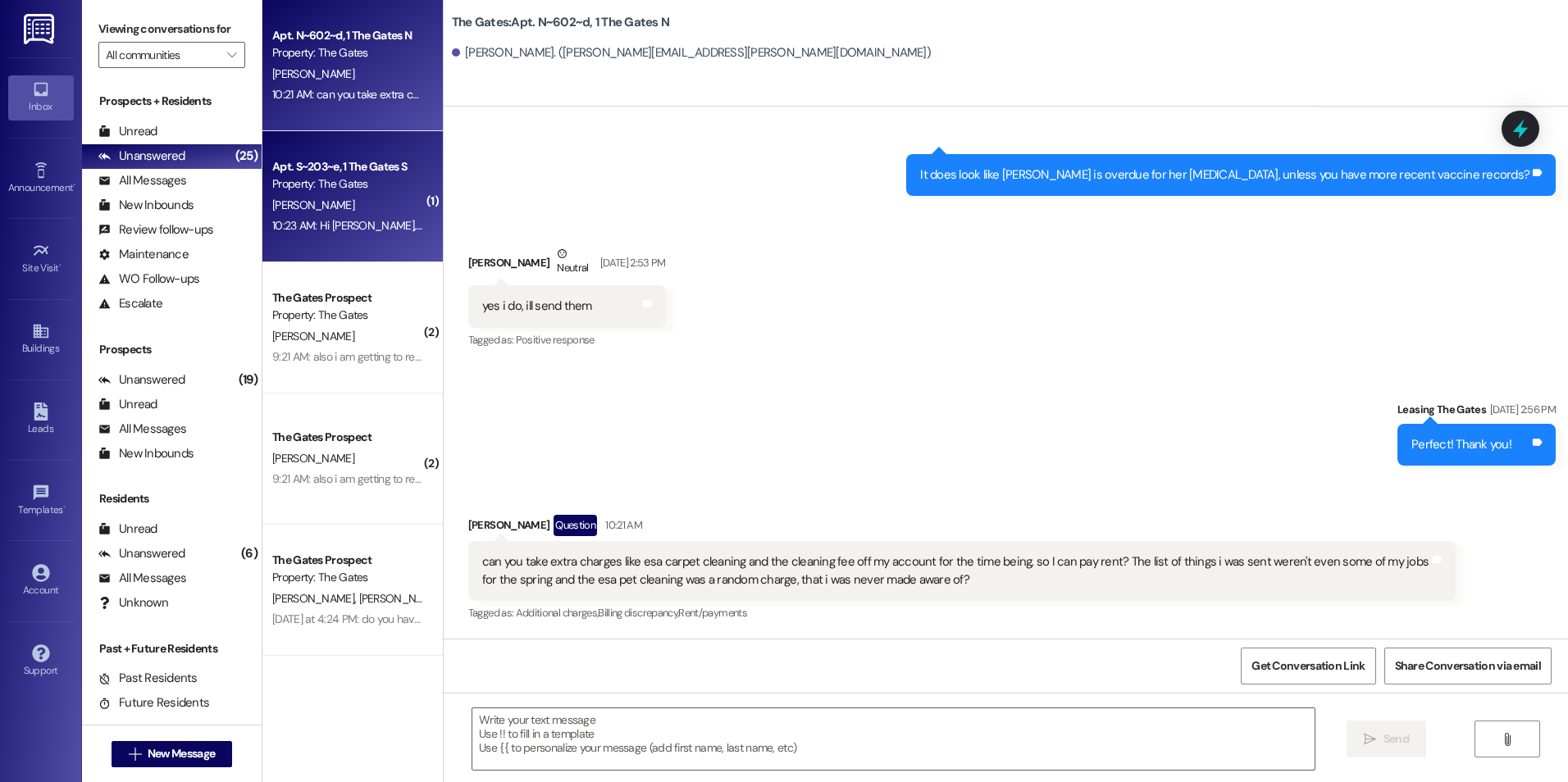
scroll to position [46385, 0]
click at [373, 203] on div "[PERSON_NAME]" at bounding box center [349, 205] width 155 height 21
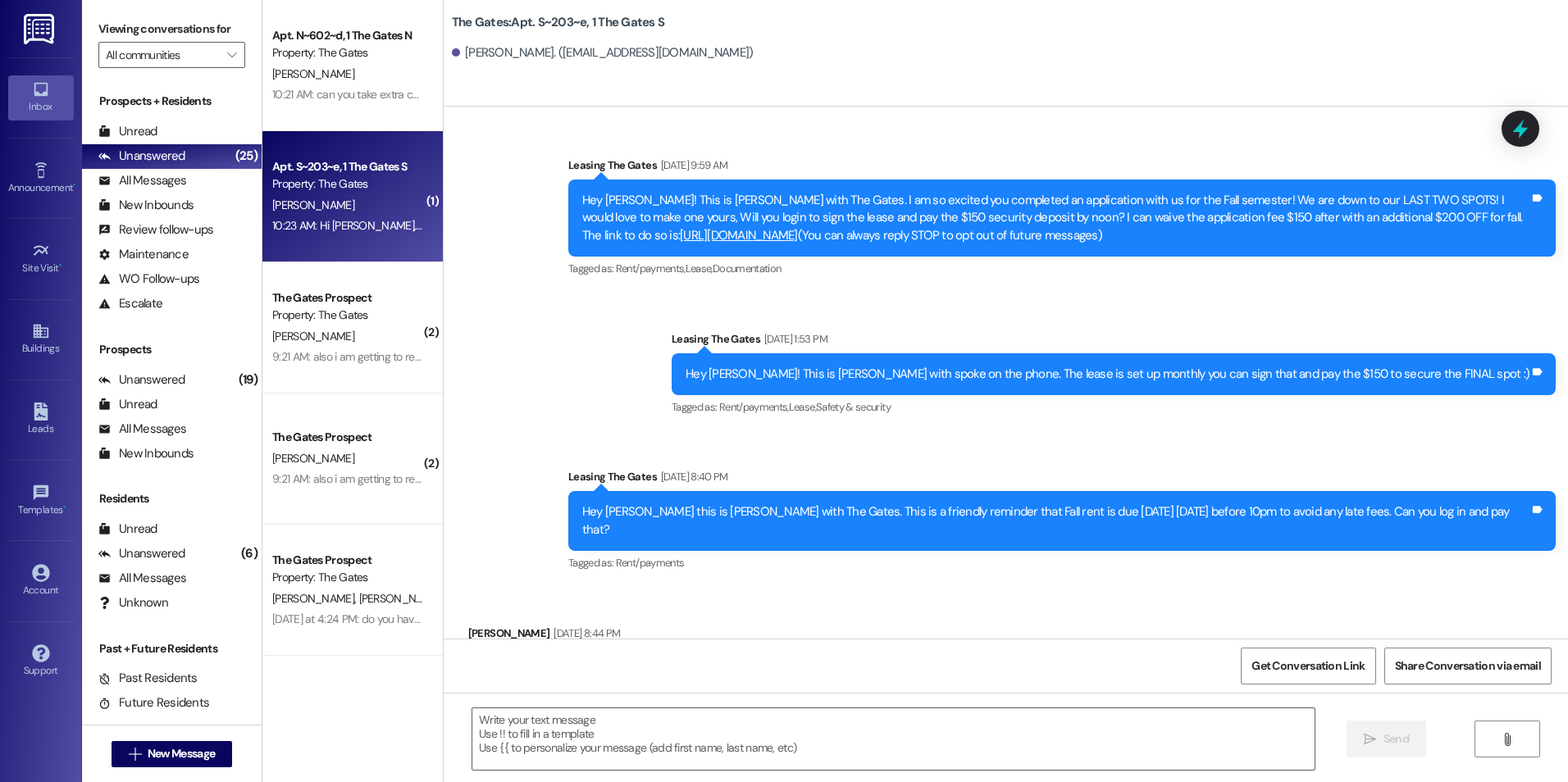
scroll to position [85957, 0]
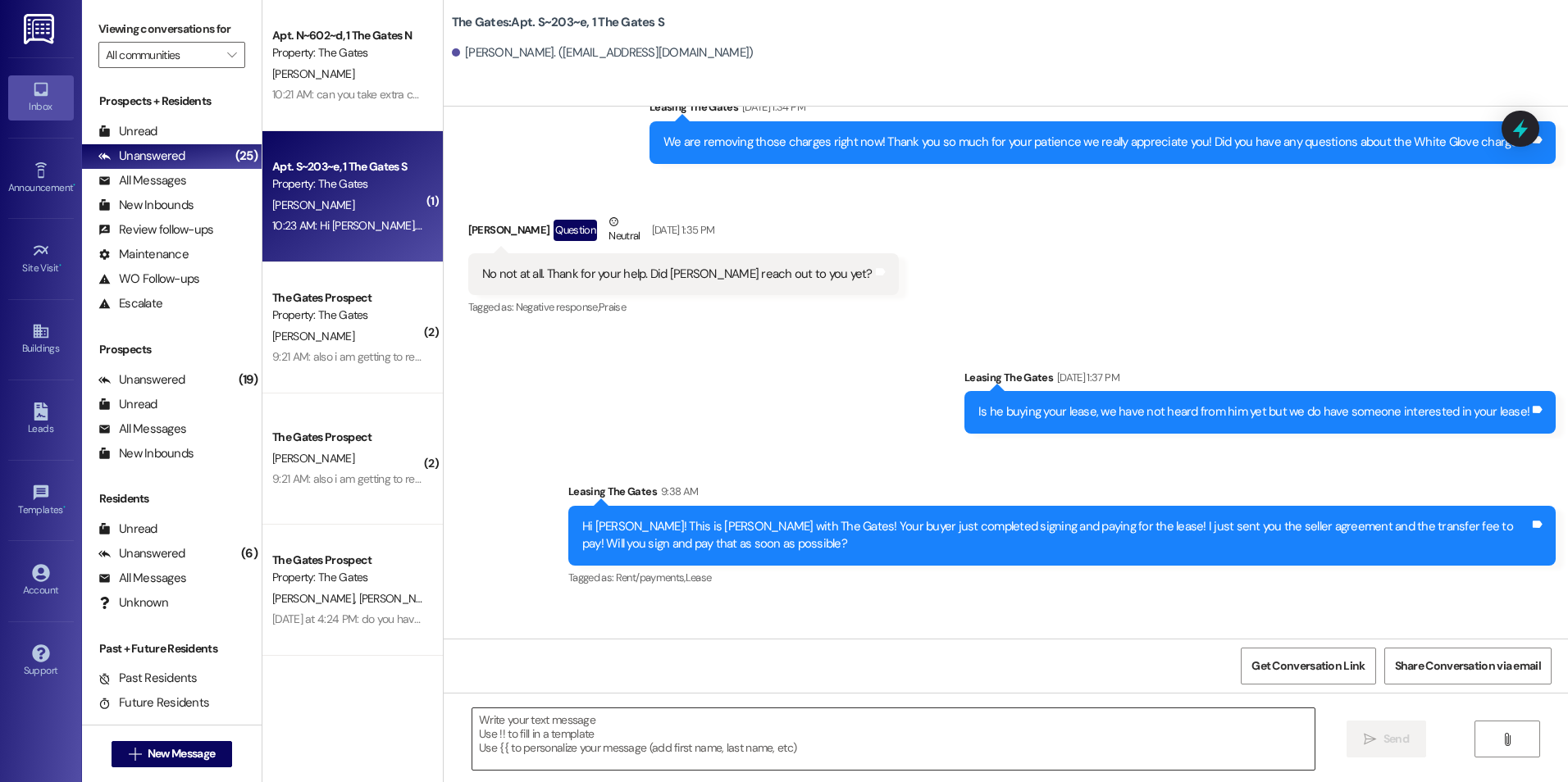
click at [803, 742] on textarea at bounding box center [893, 739] width 842 height 62
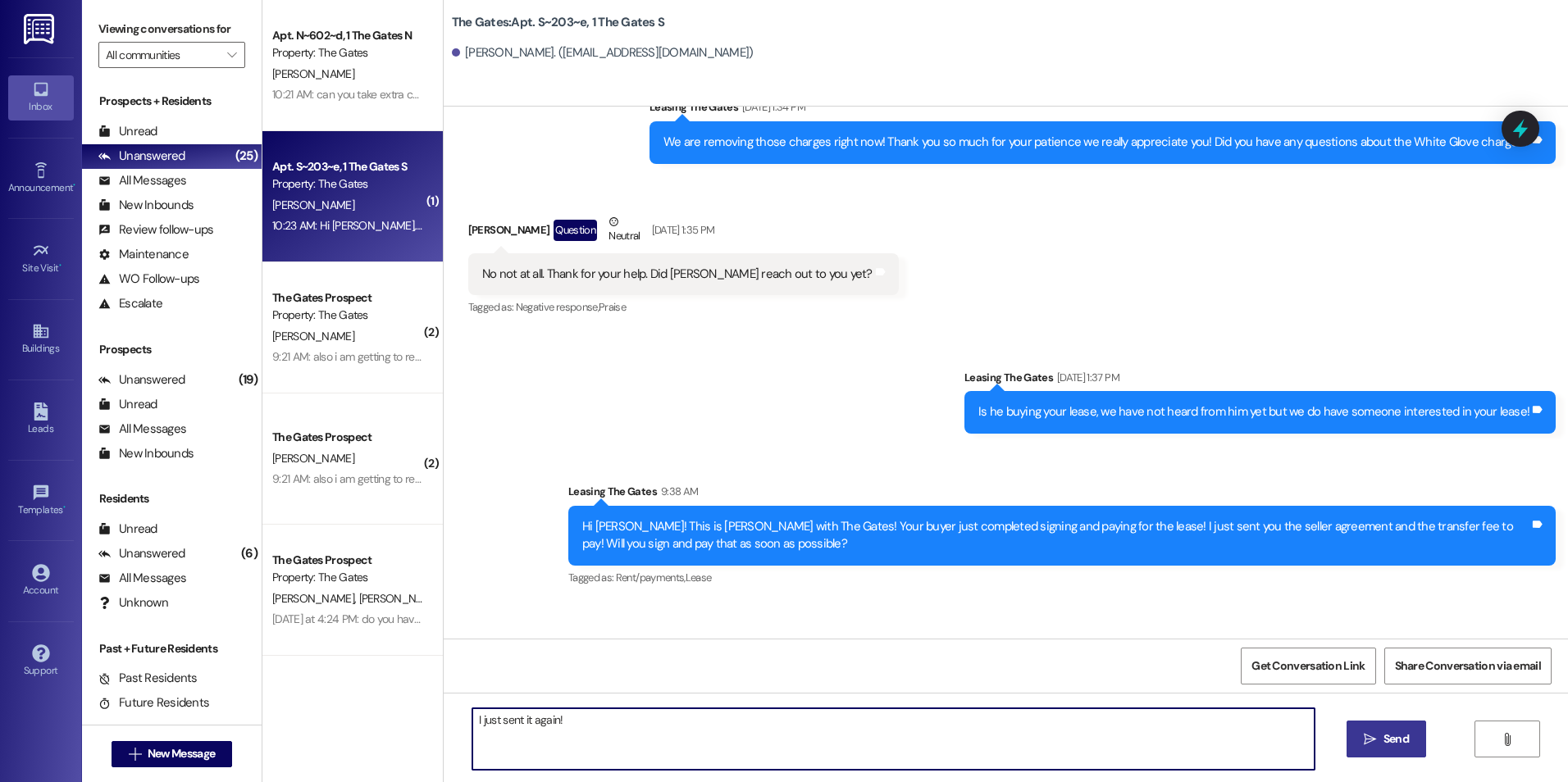
type textarea "I just sent it again!"
click at [1380, 744] on span "Send" at bounding box center [1396, 738] width 32 height 17
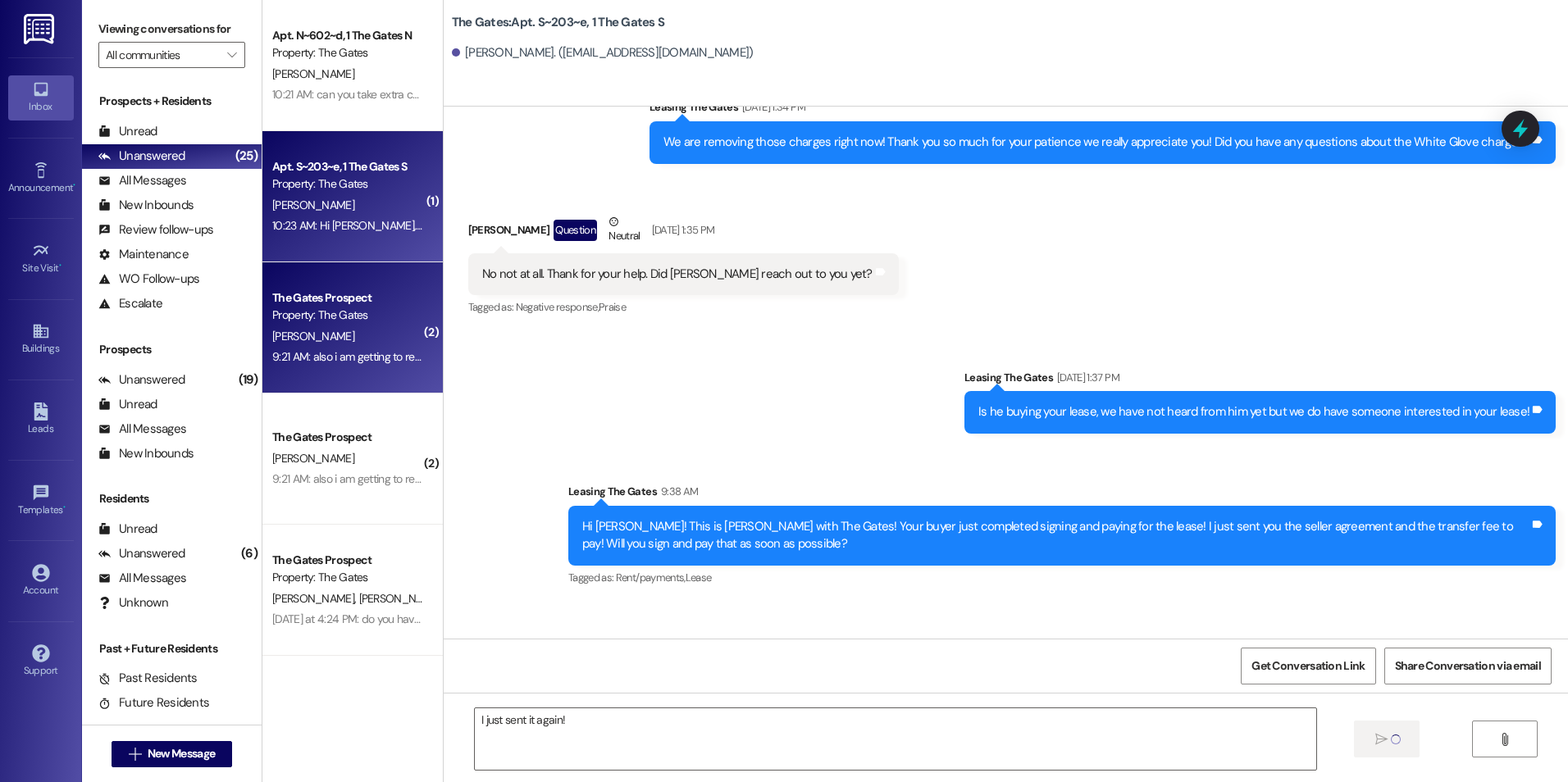
click at [361, 353] on div "9:21 AM: also i am getting to rexburg [DATE] morning and my stuff is in the sto…" at bounding box center [622, 357] width 700 height 15
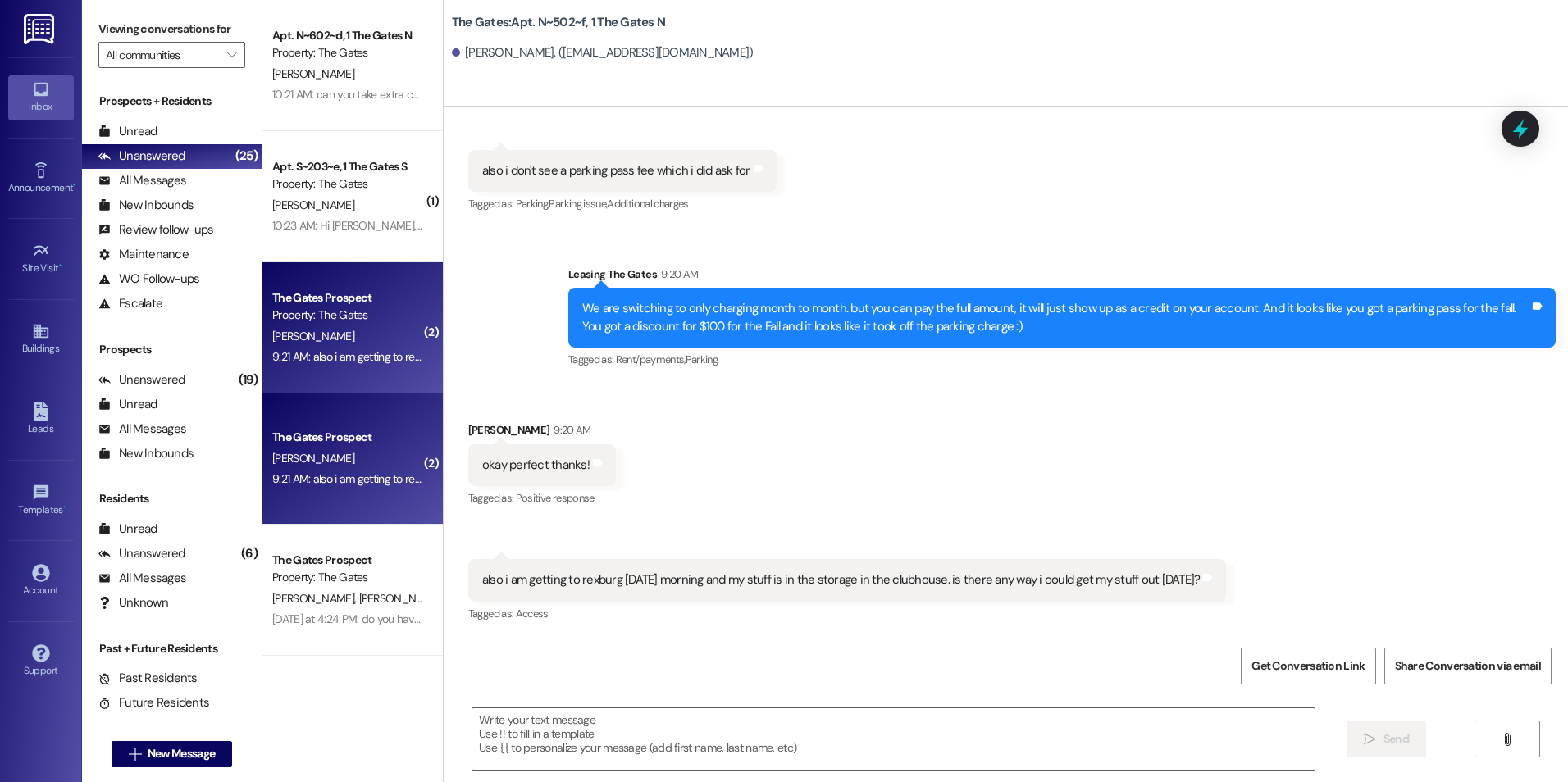
scroll to position [40488, 0]
click at [626, 730] on textarea at bounding box center [893, 739] width 842 height 62
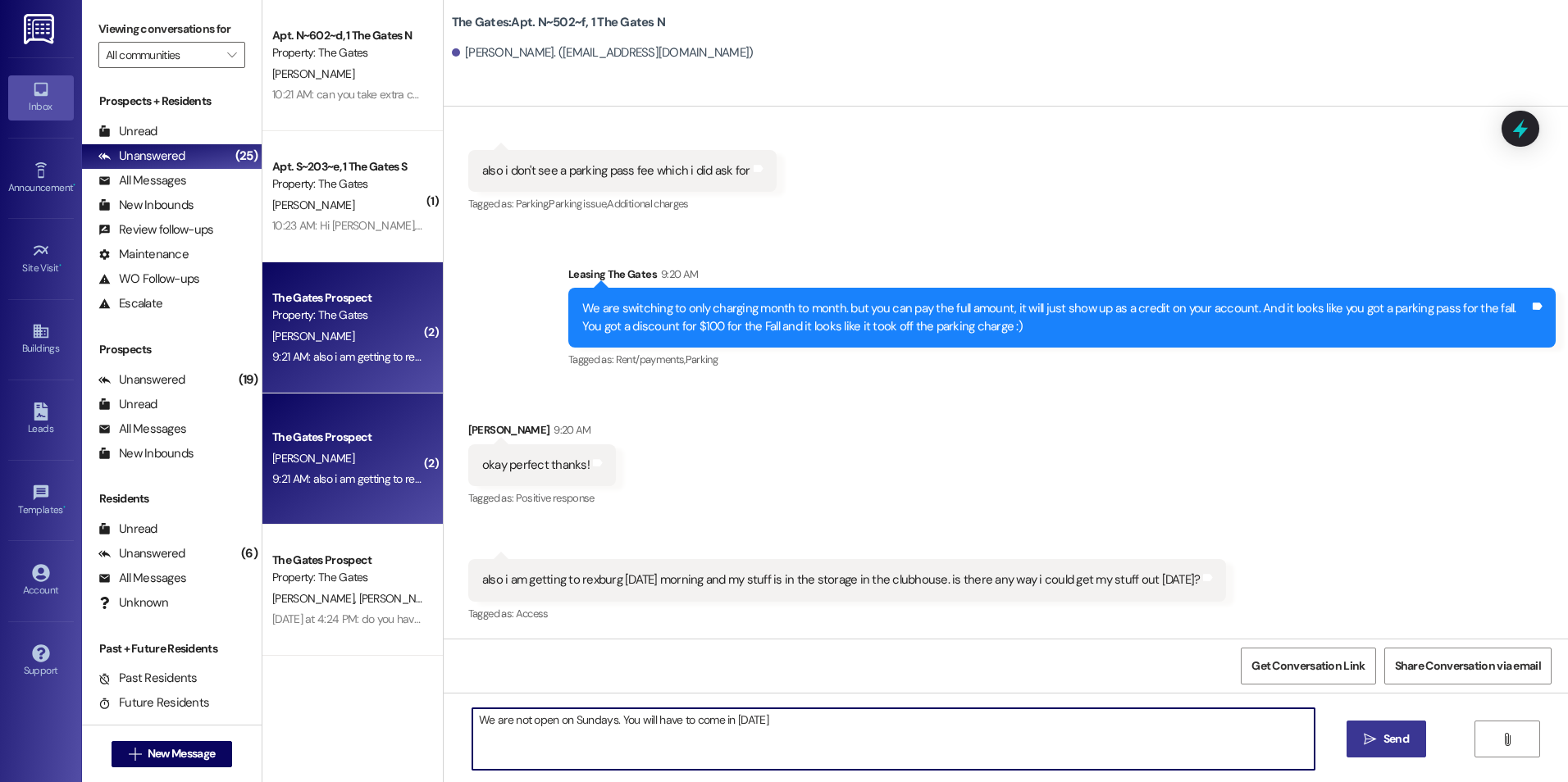
click at [828, 727] on textarea "We are not open on Sundays. You will have to come in [DATE]" at bounding box center [893, 739] width 842 height 62
type textarea "We are not open on Sundays. You will have to come in [DATE]."
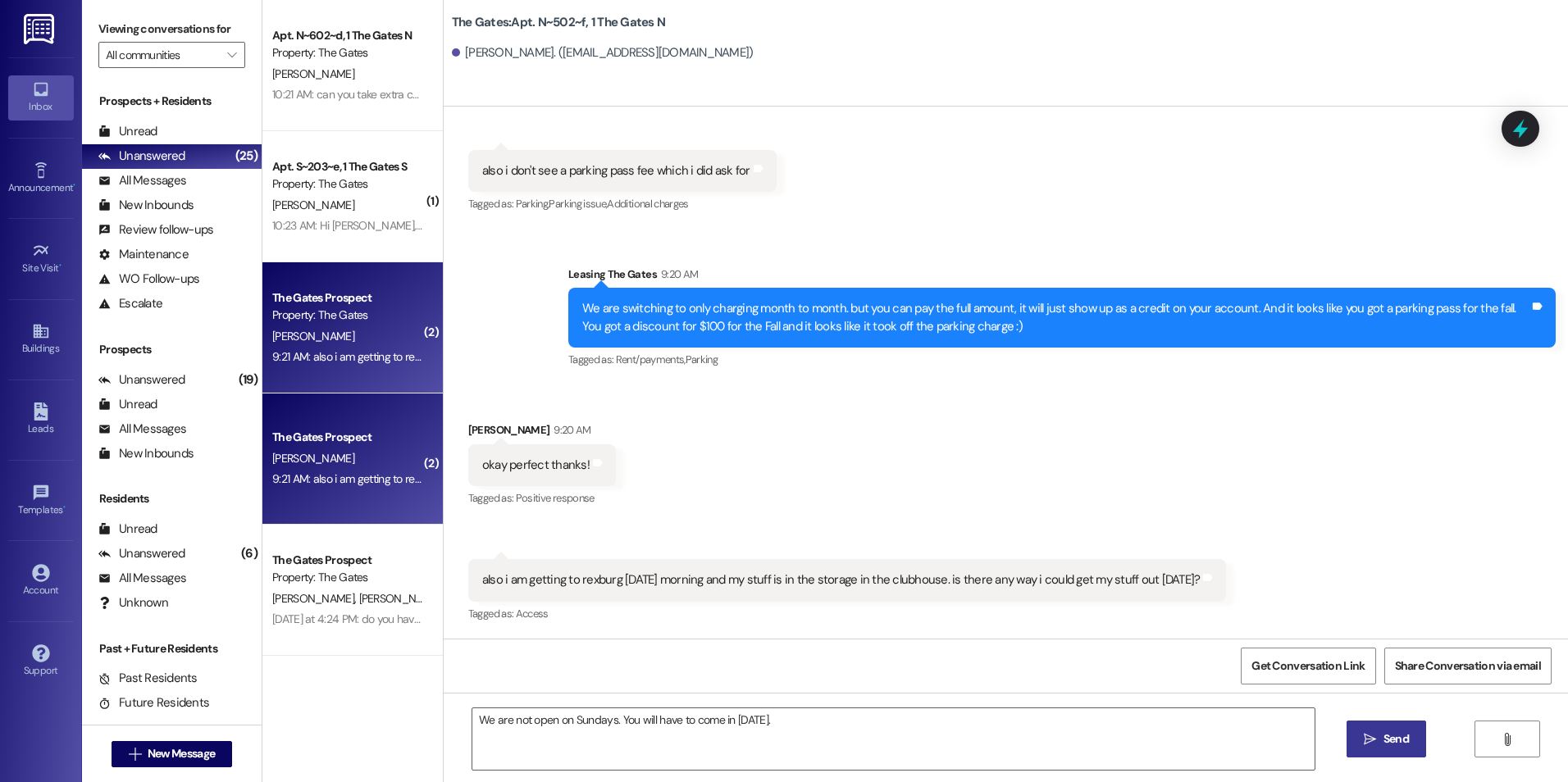
click at [1403, 750] on button " Send" at bounding box center [1387, 739] width 80 height 37
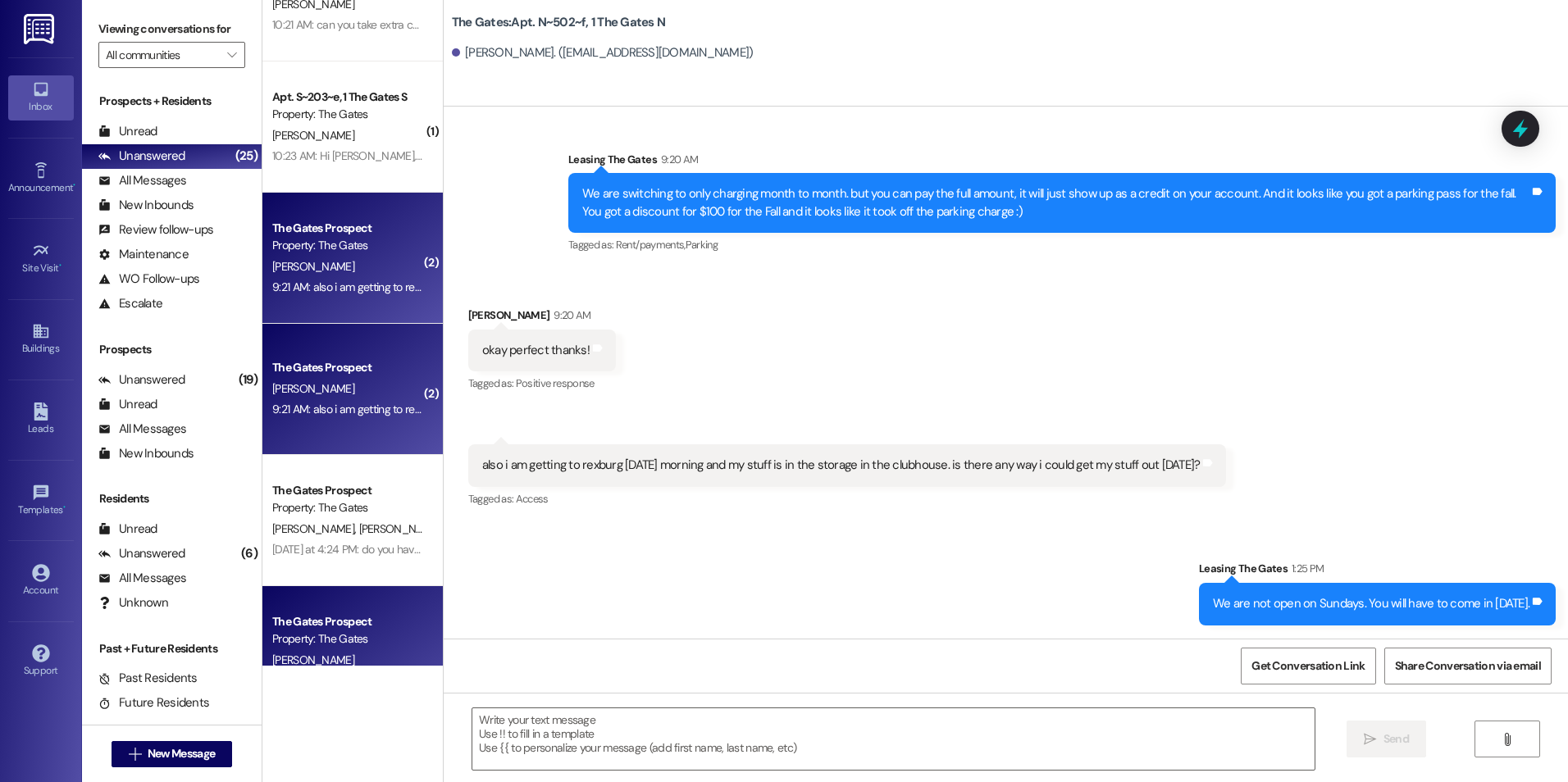
scroll to position [0, 0]
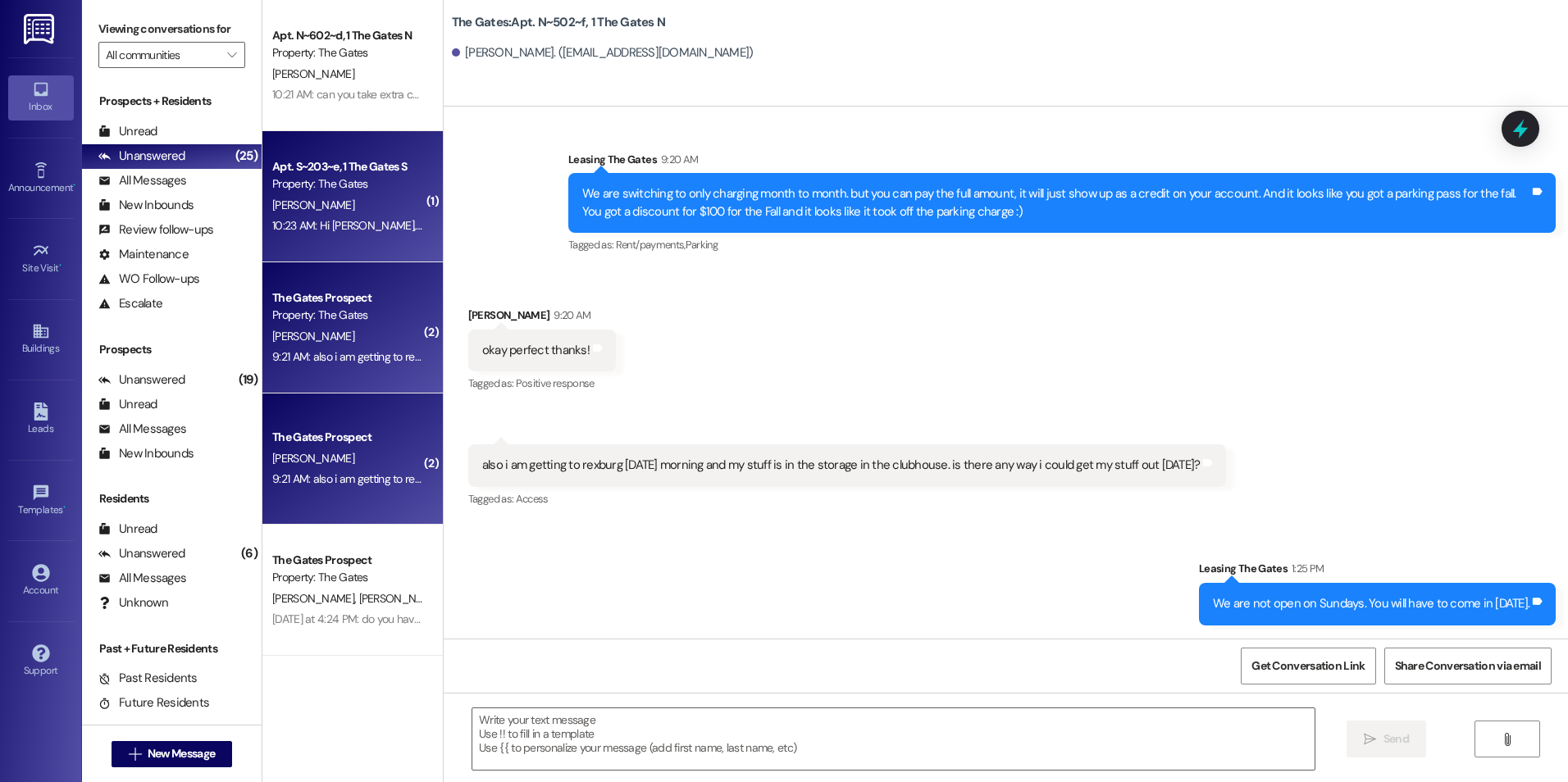
click at [415, 237] on div "Apt. S~203~e, 1 The Gates S Property: The Gates [PERSON_NAME] 10:23 AM: Hi [PER…" at bounding box center [352, 197] width 180 height 131
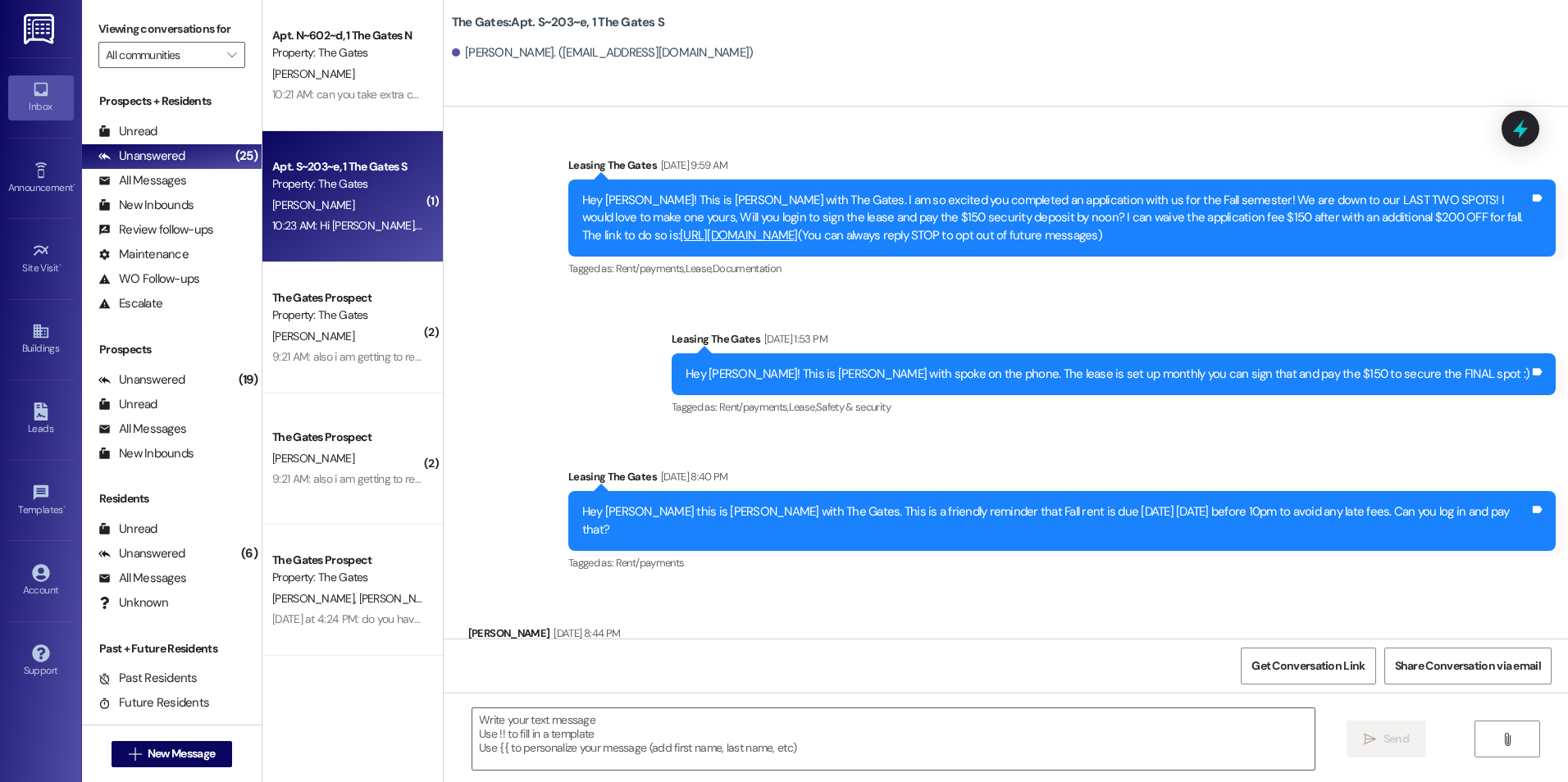
scroll to position [86073, 0]
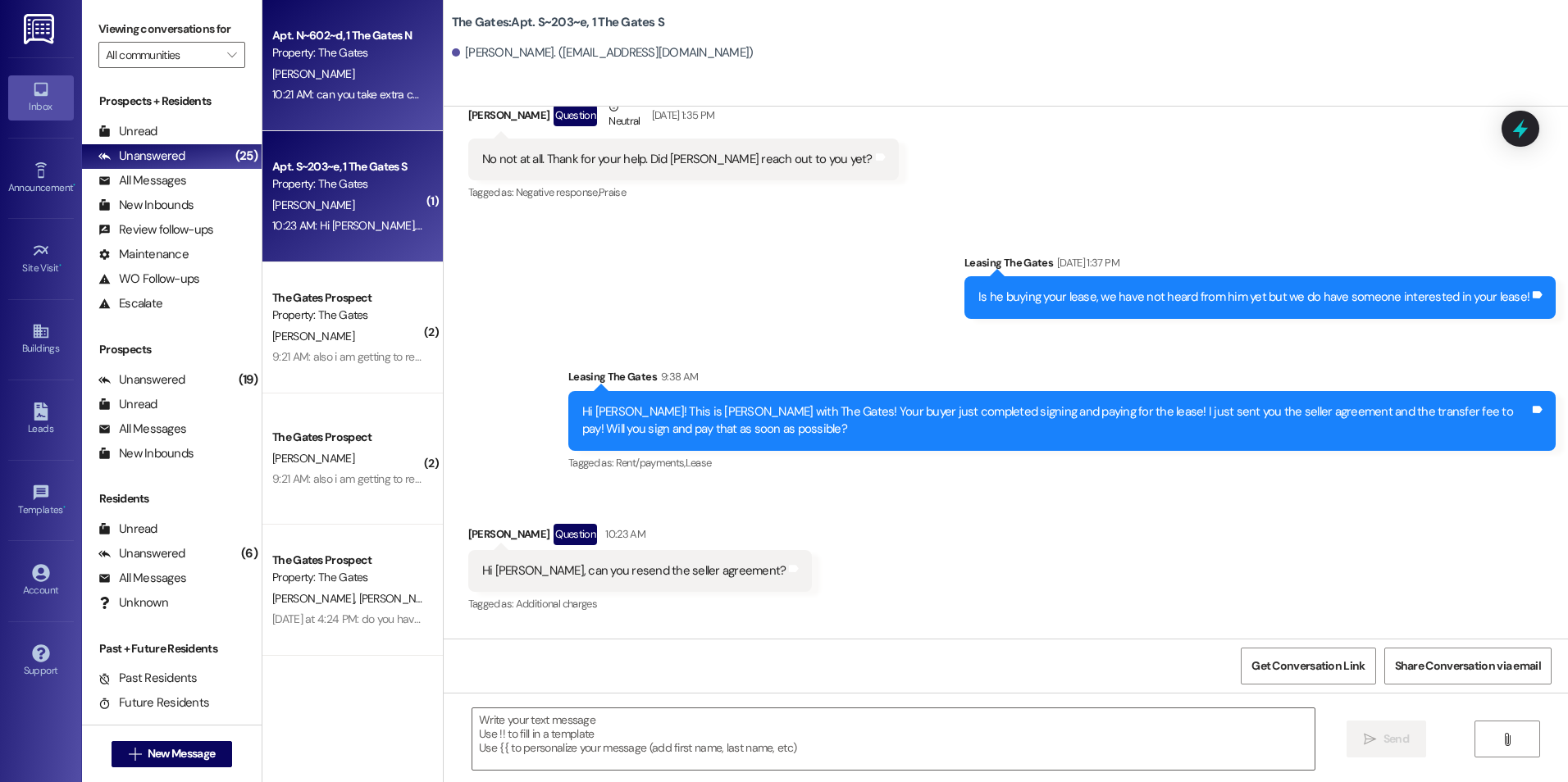
click at [350, 46] on div "Property: The Gates" at bounding box center [348, 52] width 151 height 17
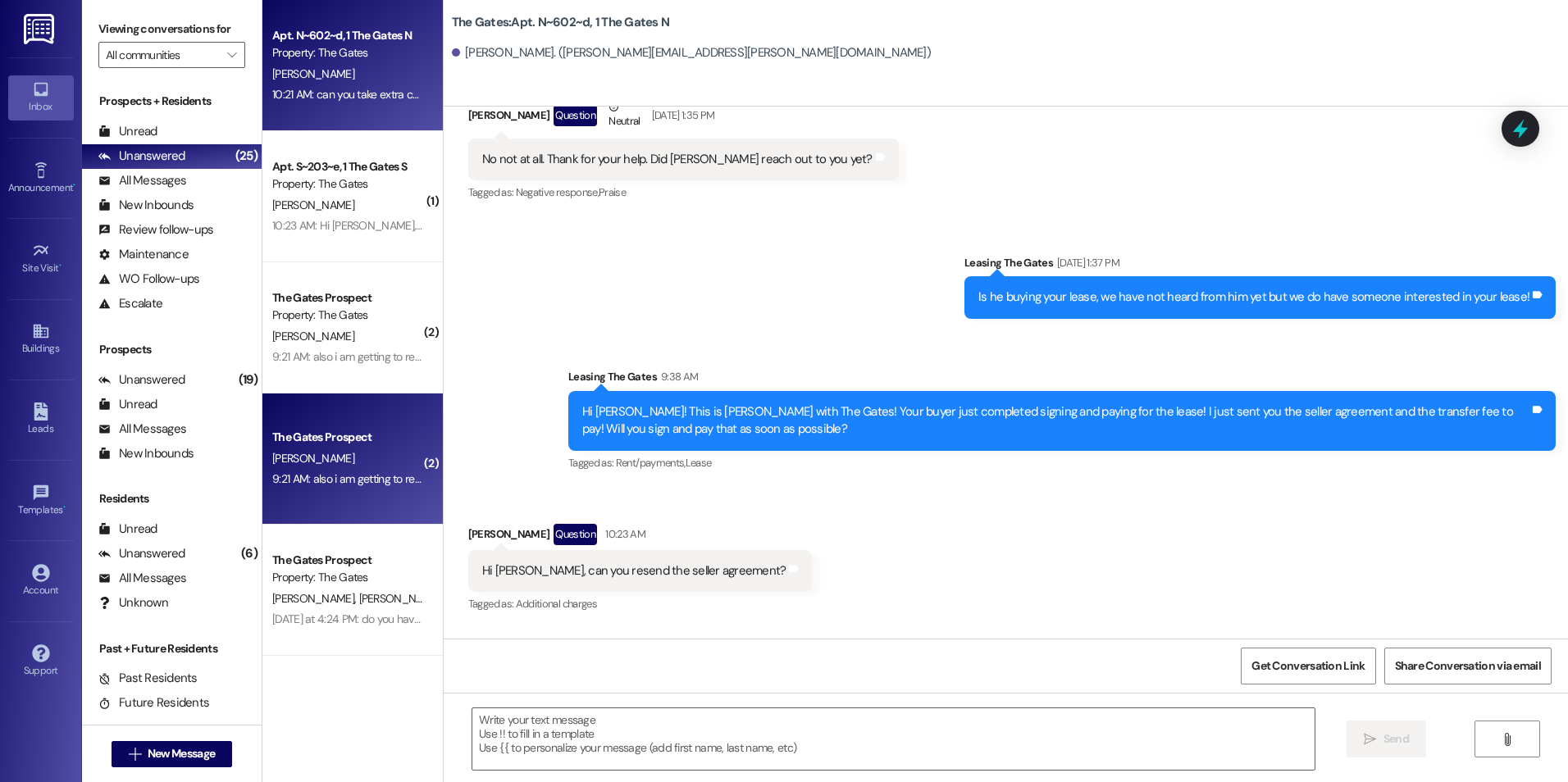
click at [359, 443] on div "The Gates Prospect" at bounding box center [348, 437] width 151 height 17
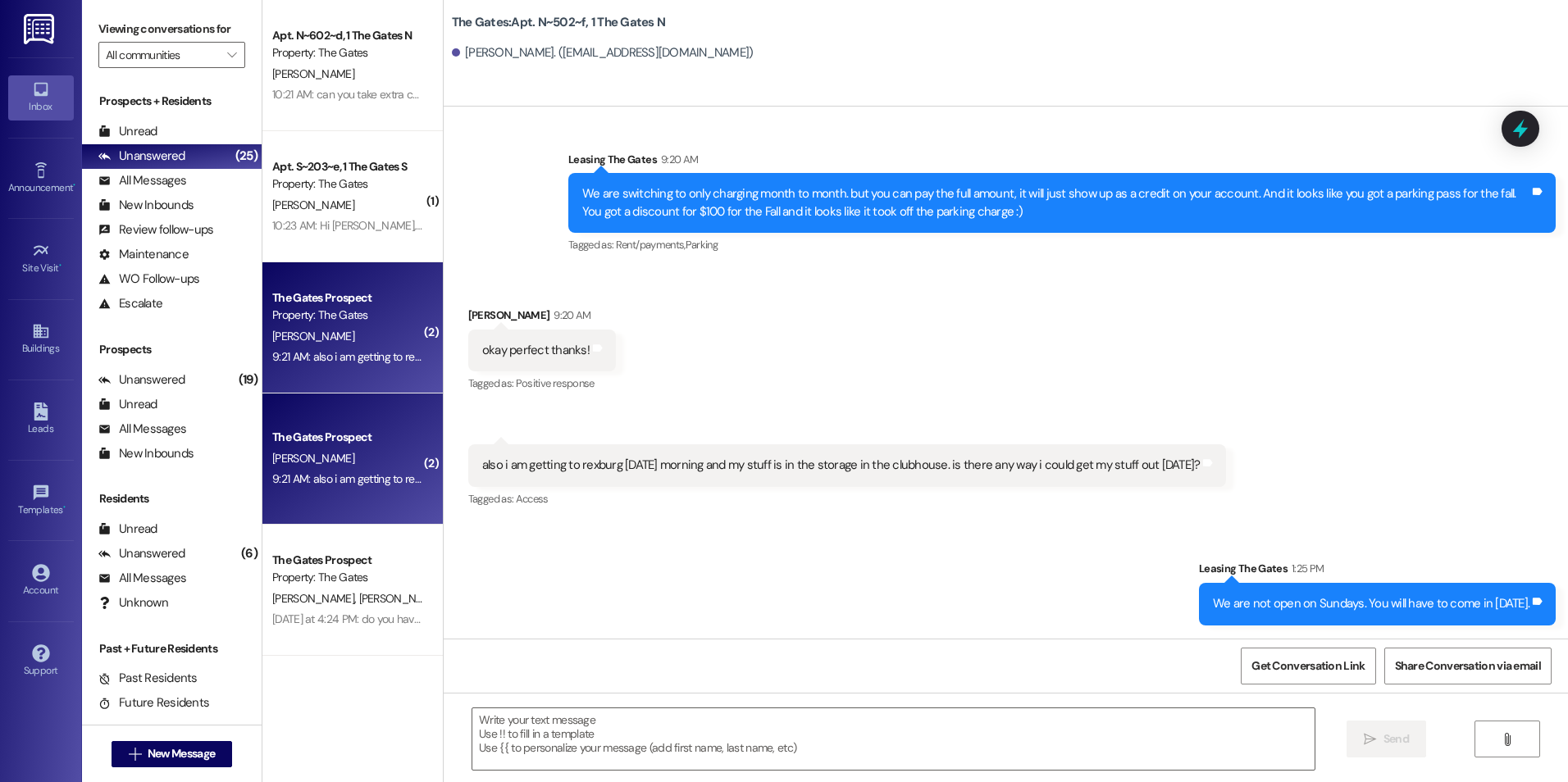
scroll to position [40601, 0]
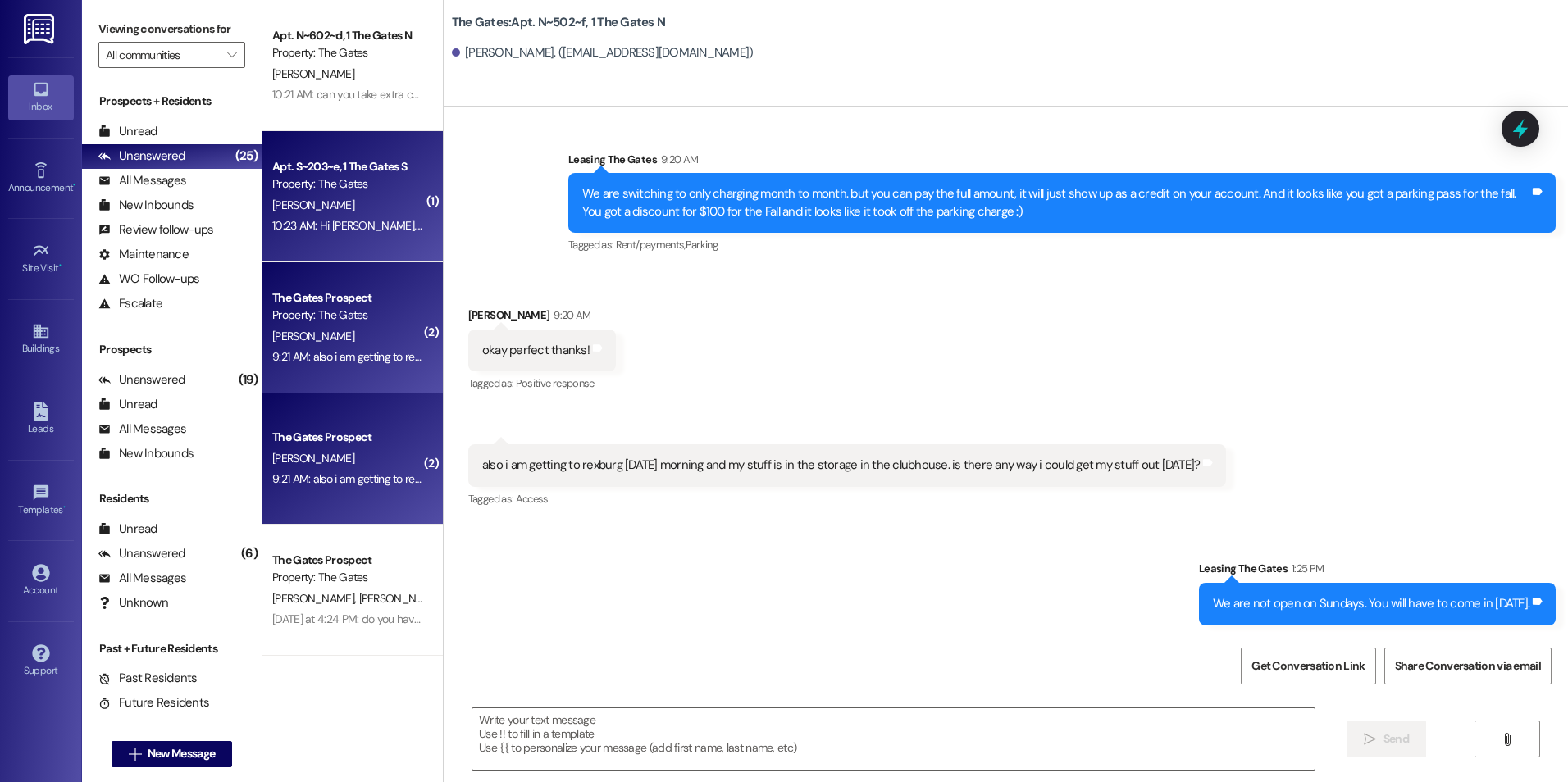
click at [328, 220] on div "10:23 AM: Hi [PERSON_NAME], can you resend the seller agreement? 10:23 AM: Hi […" at bounding box center [434, 225] width 326 height 15
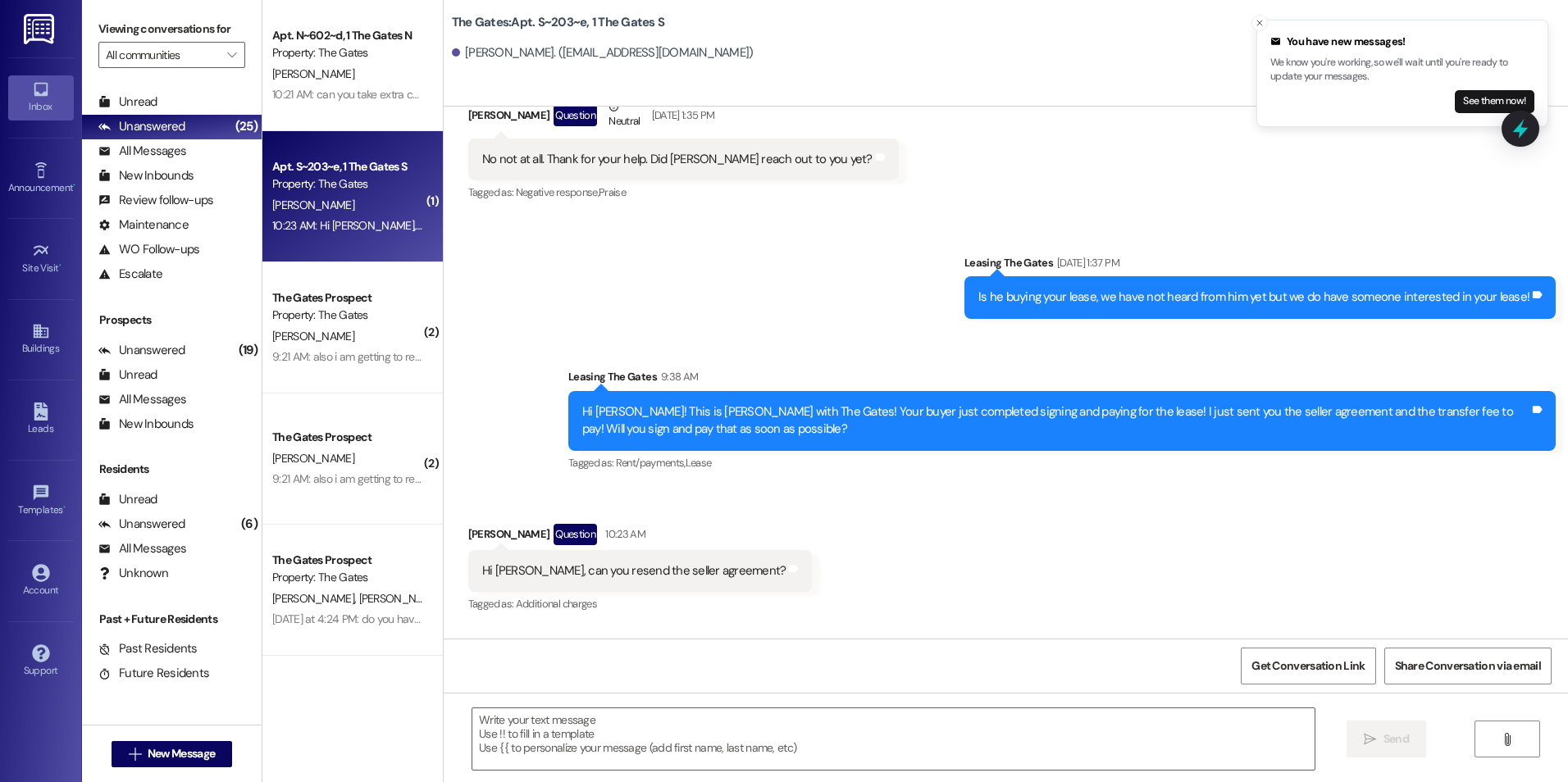
scroll to position [86185, 0]
